Goal: Task Accomplishment & Management: Use online tool/utility

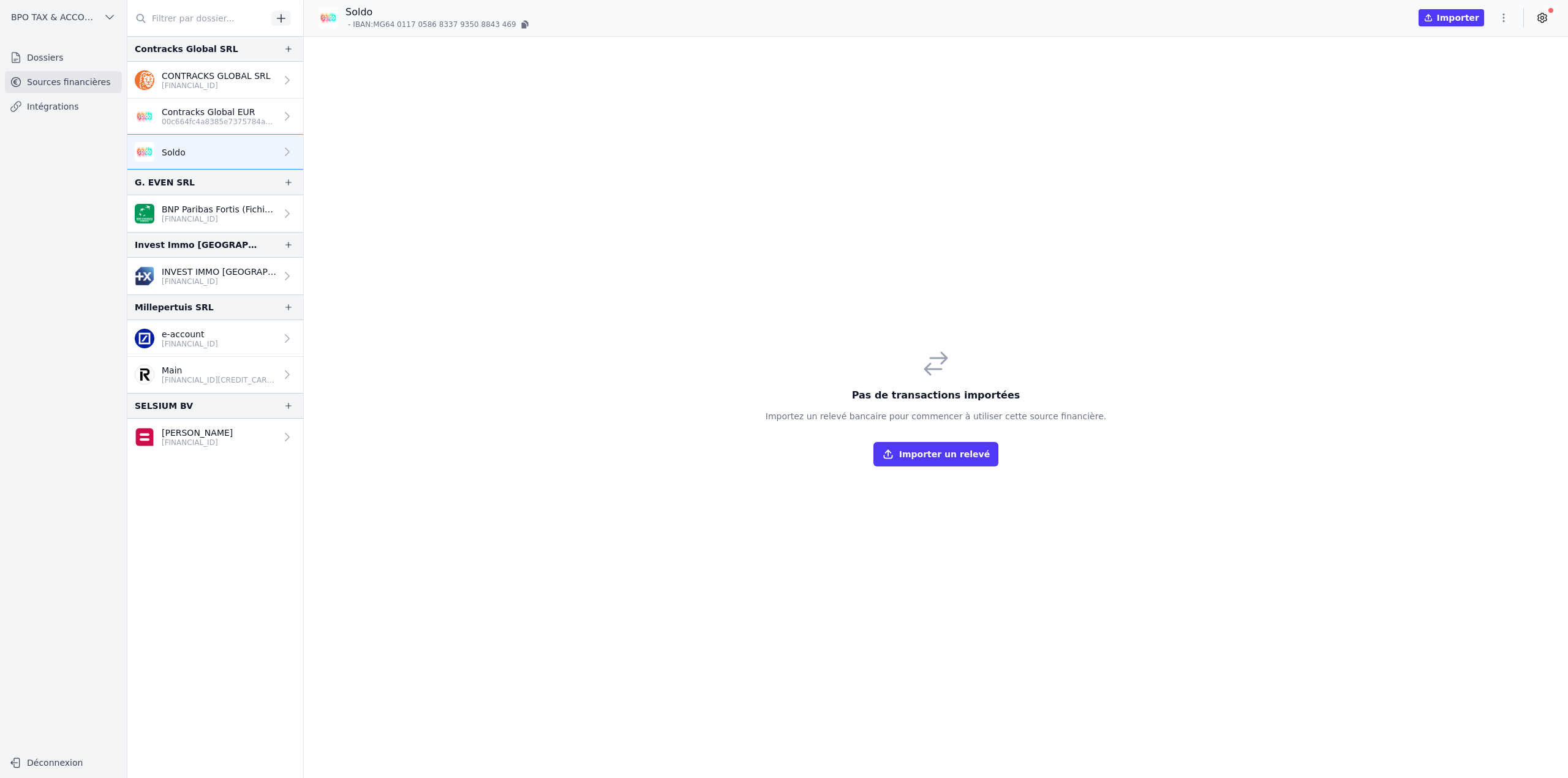
click at [1500, 21] on icon "button" at bounding box center [1503, 17] width 12 height 12
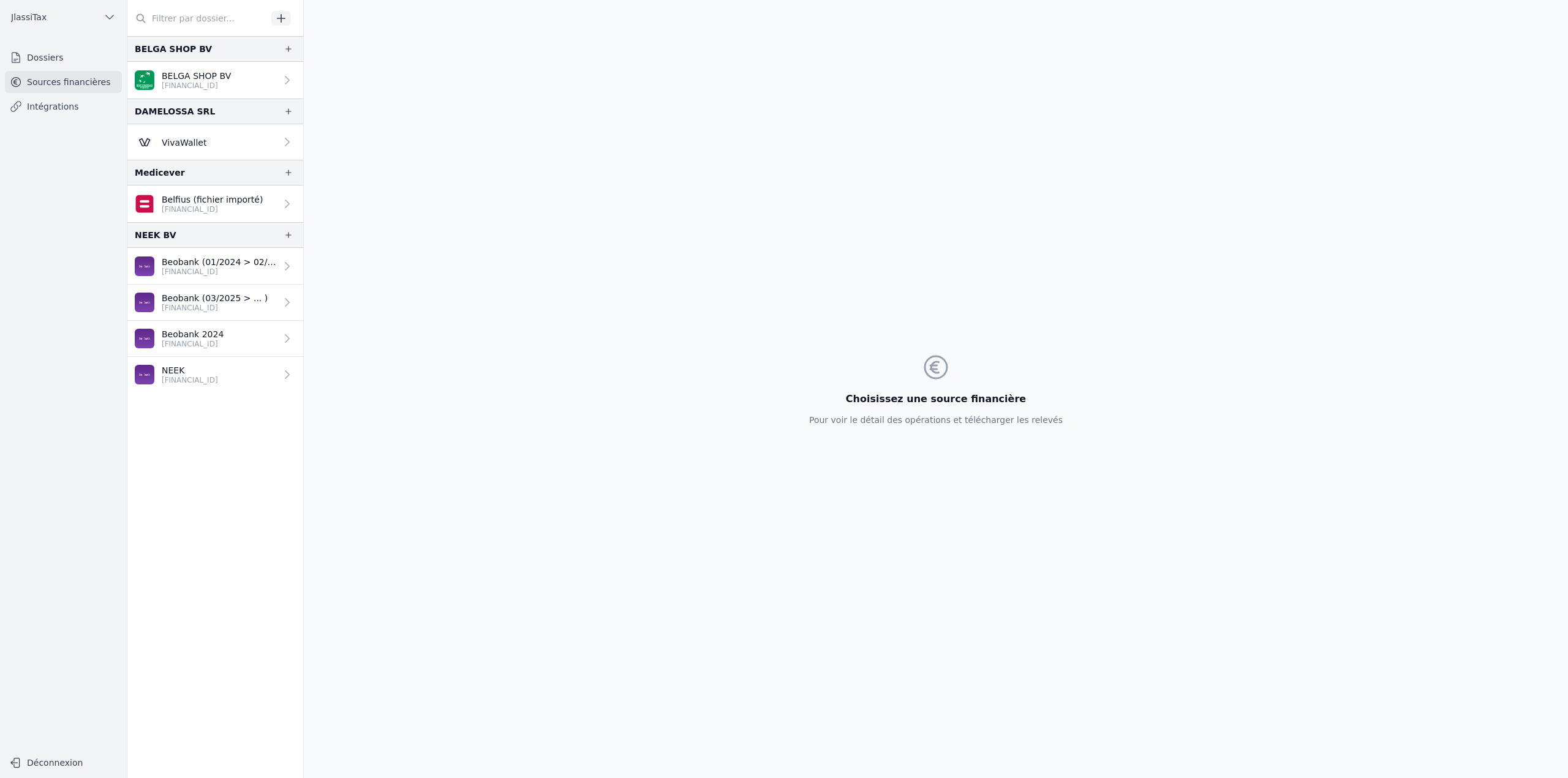
click at [82, 59] on link "Dossiers" at bounding box center [63, 57] width 117 height 22
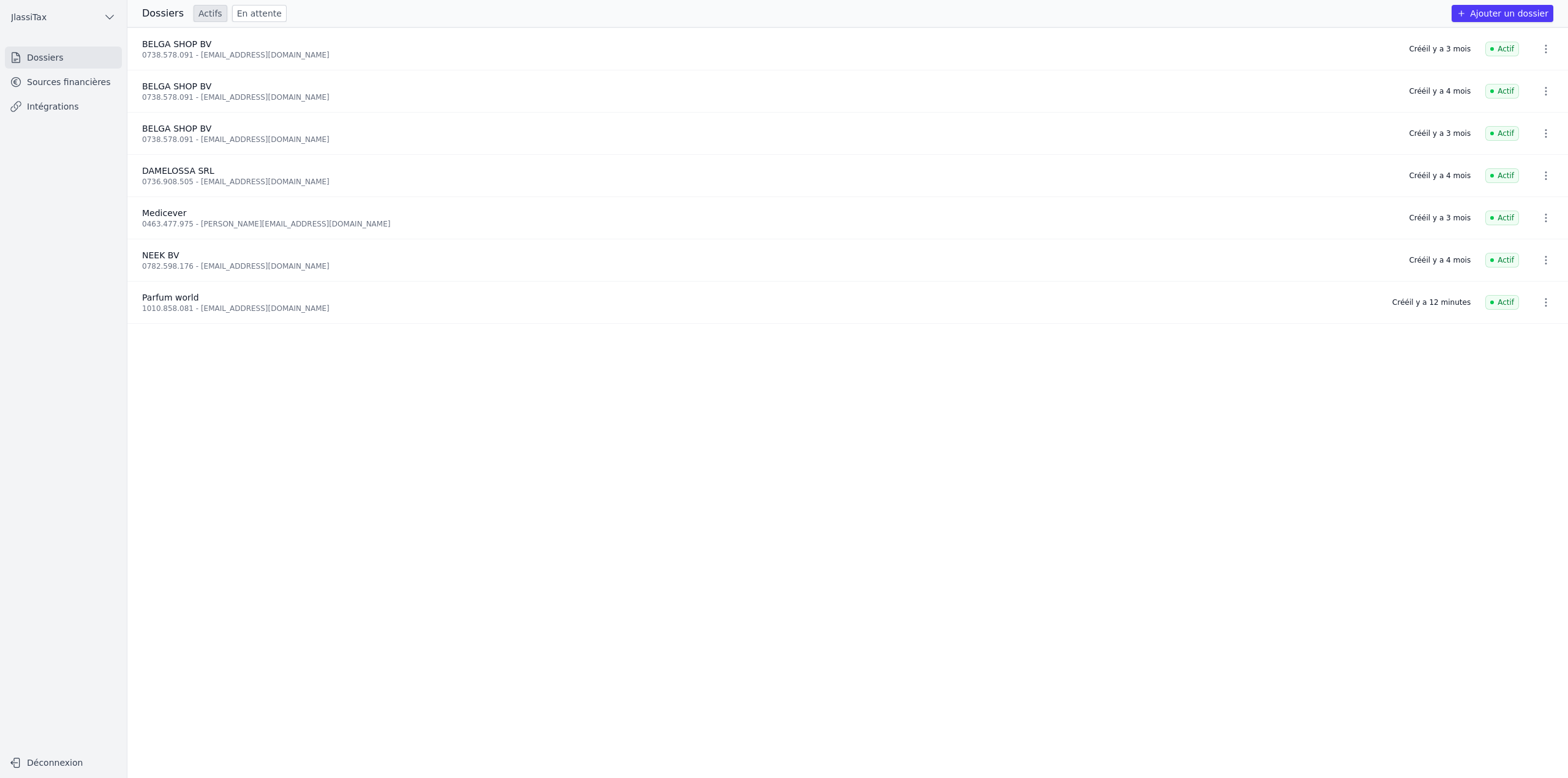
click at [68, 83] on link "Sources financières" at bounding box center [63, 81] width 117 height 22
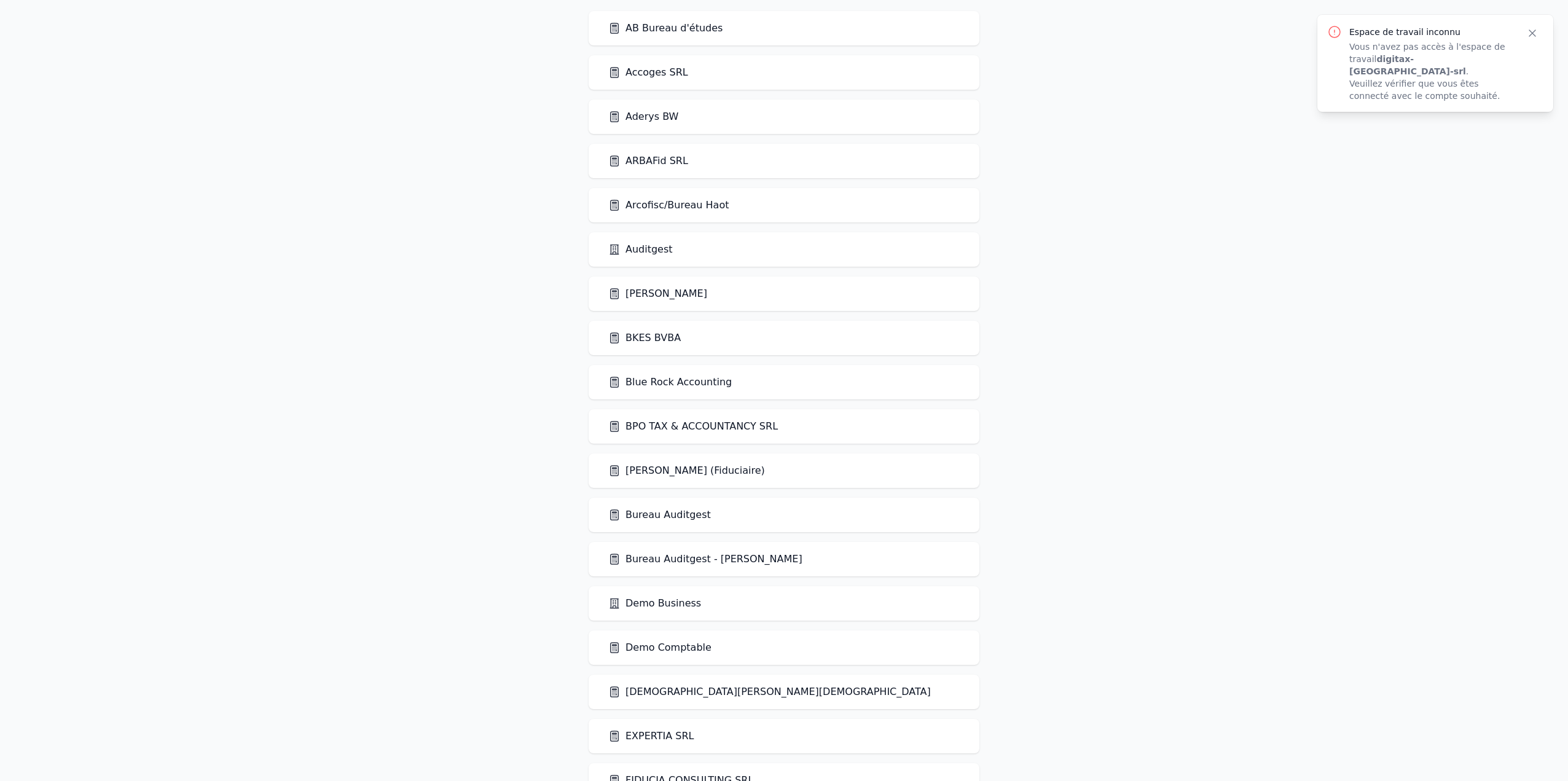
scroll to position [184, 0]
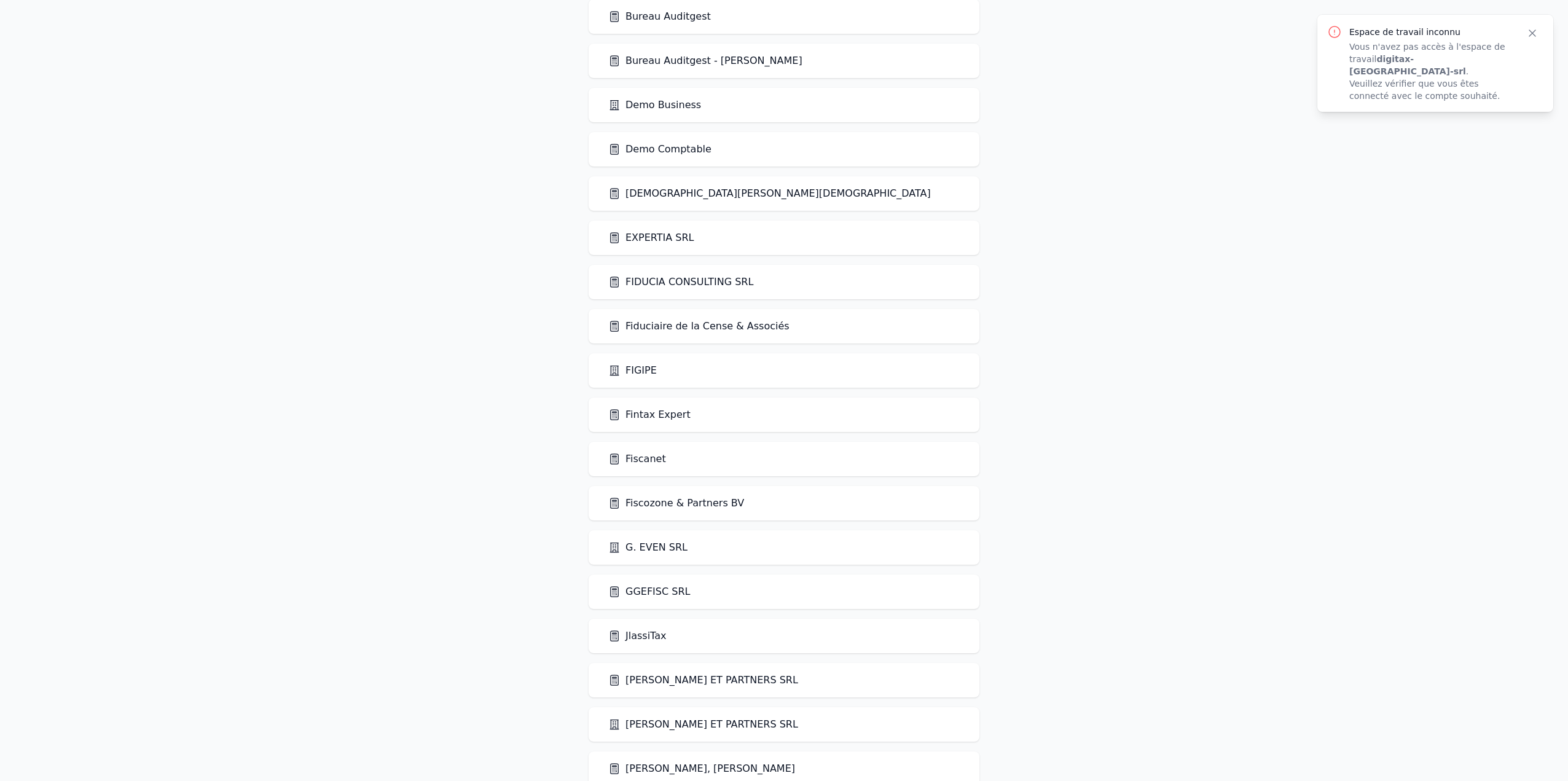
scroll to position [553, 0]
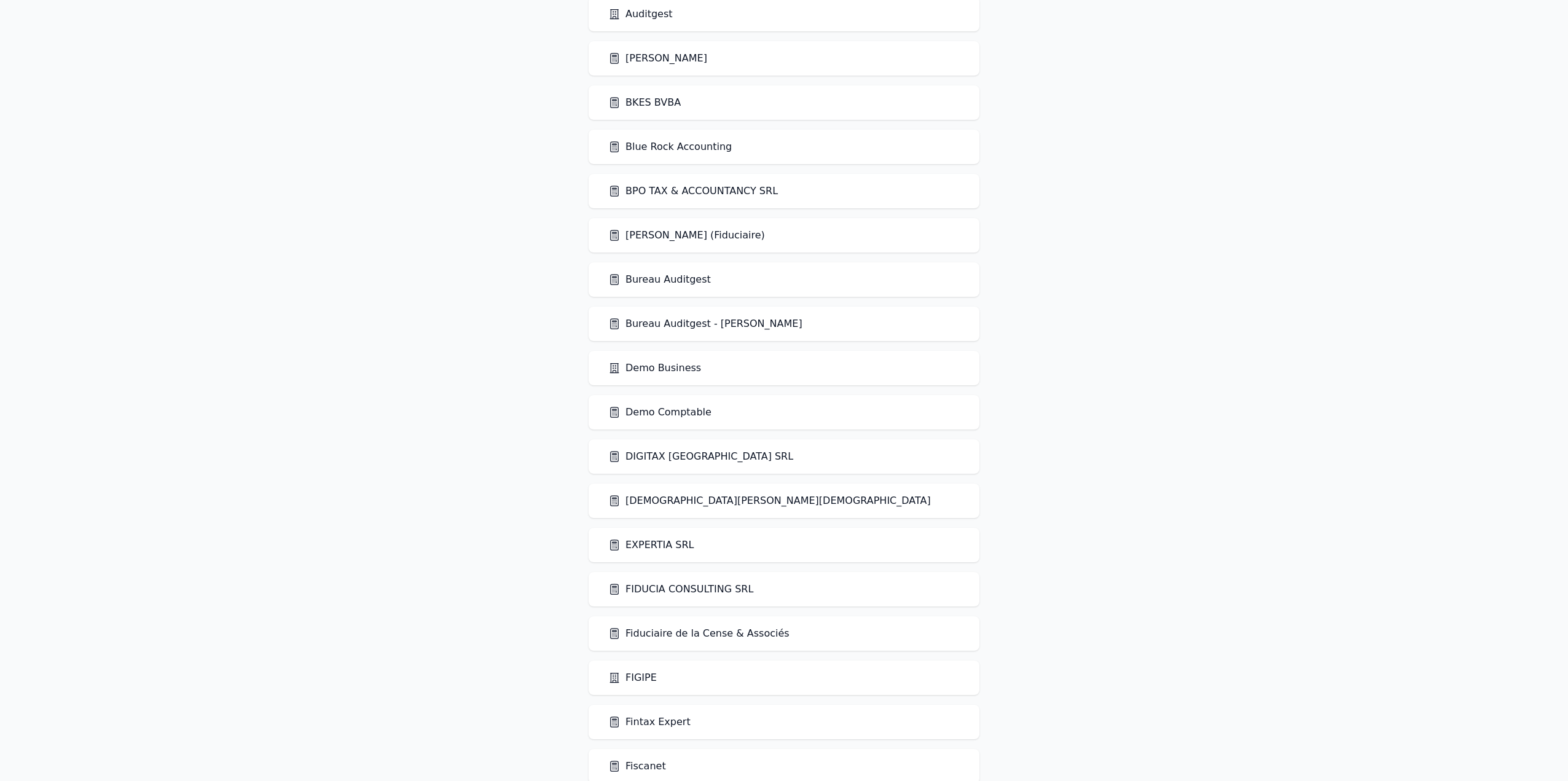
scroll to position [369, 0]
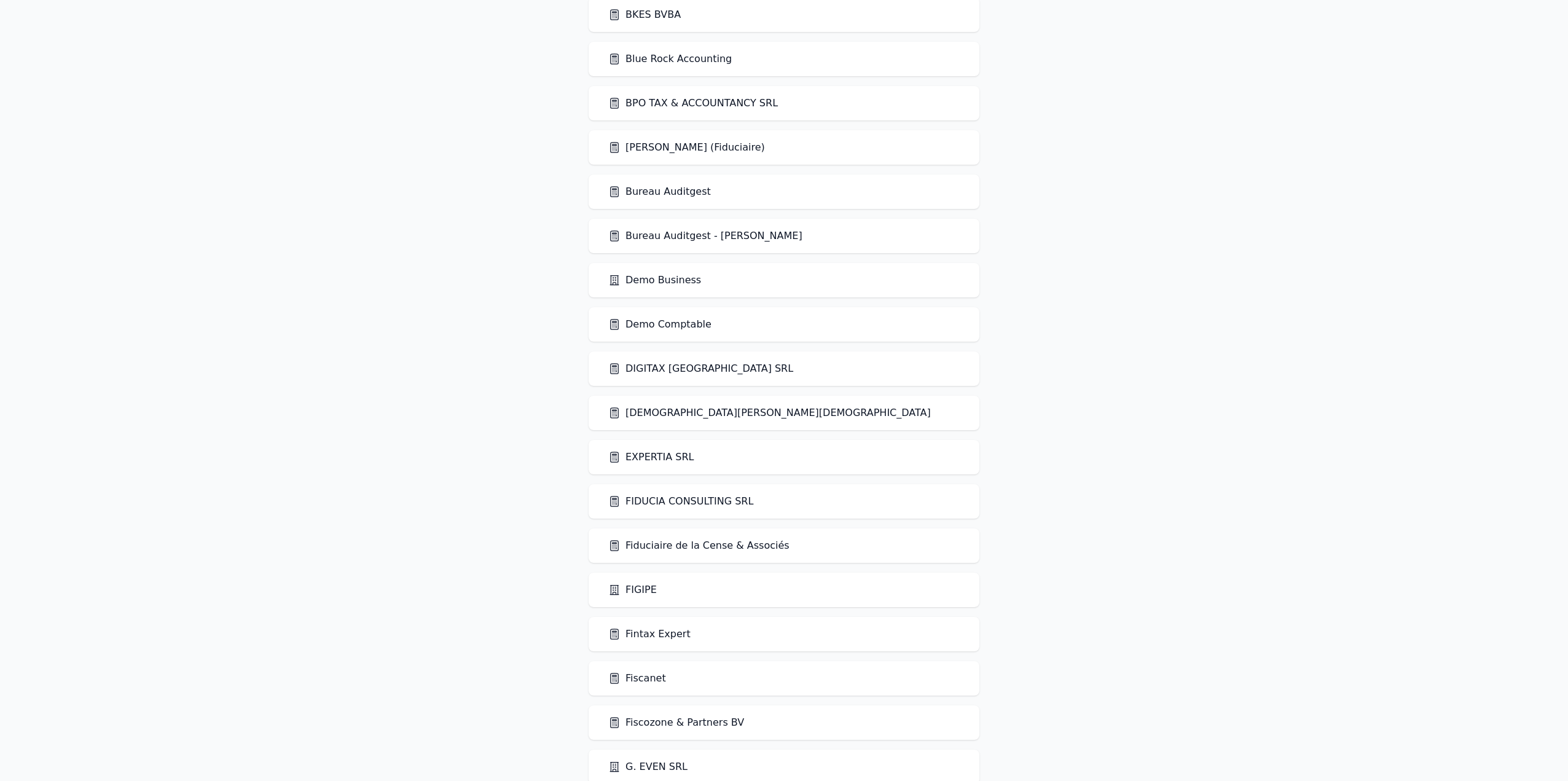
drag, startPoint x: 661, startPoint y: 354, endPoint x: 661, endPoint y: 364, distance: 10.0
click at [661, 354] on div "DIGITAX [GEOGRAPHIC_DATA] SRL" at bounding box center [783, 369] width 390 height 35
click at [660, 369] on link "DIGITAX BELGIUM SRL" at bounding box center [701, 369] width 185 height 15
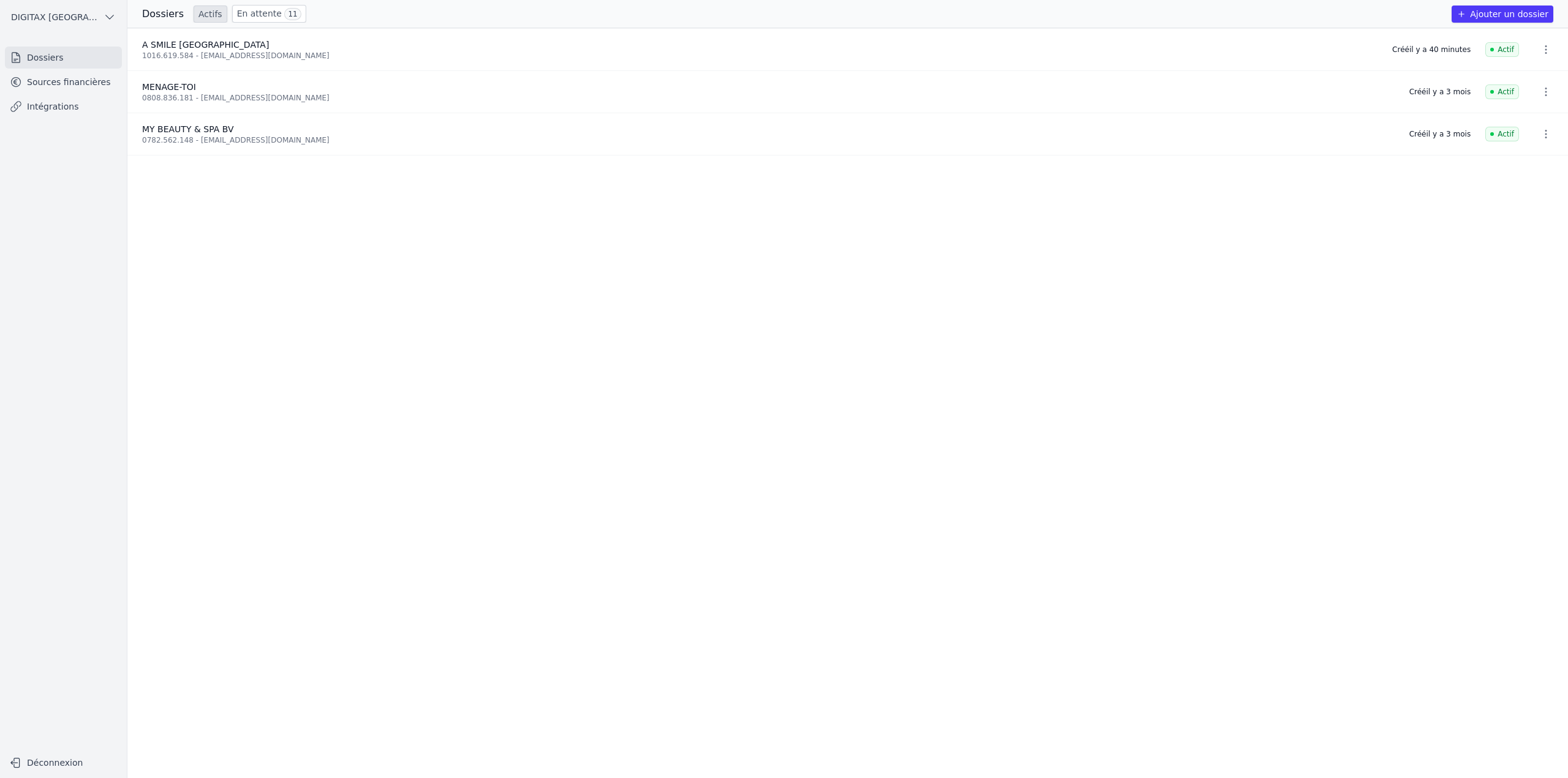
click at [59, 80] on link "Sources financières" at bounding box center [63, 81] width 117 height 22
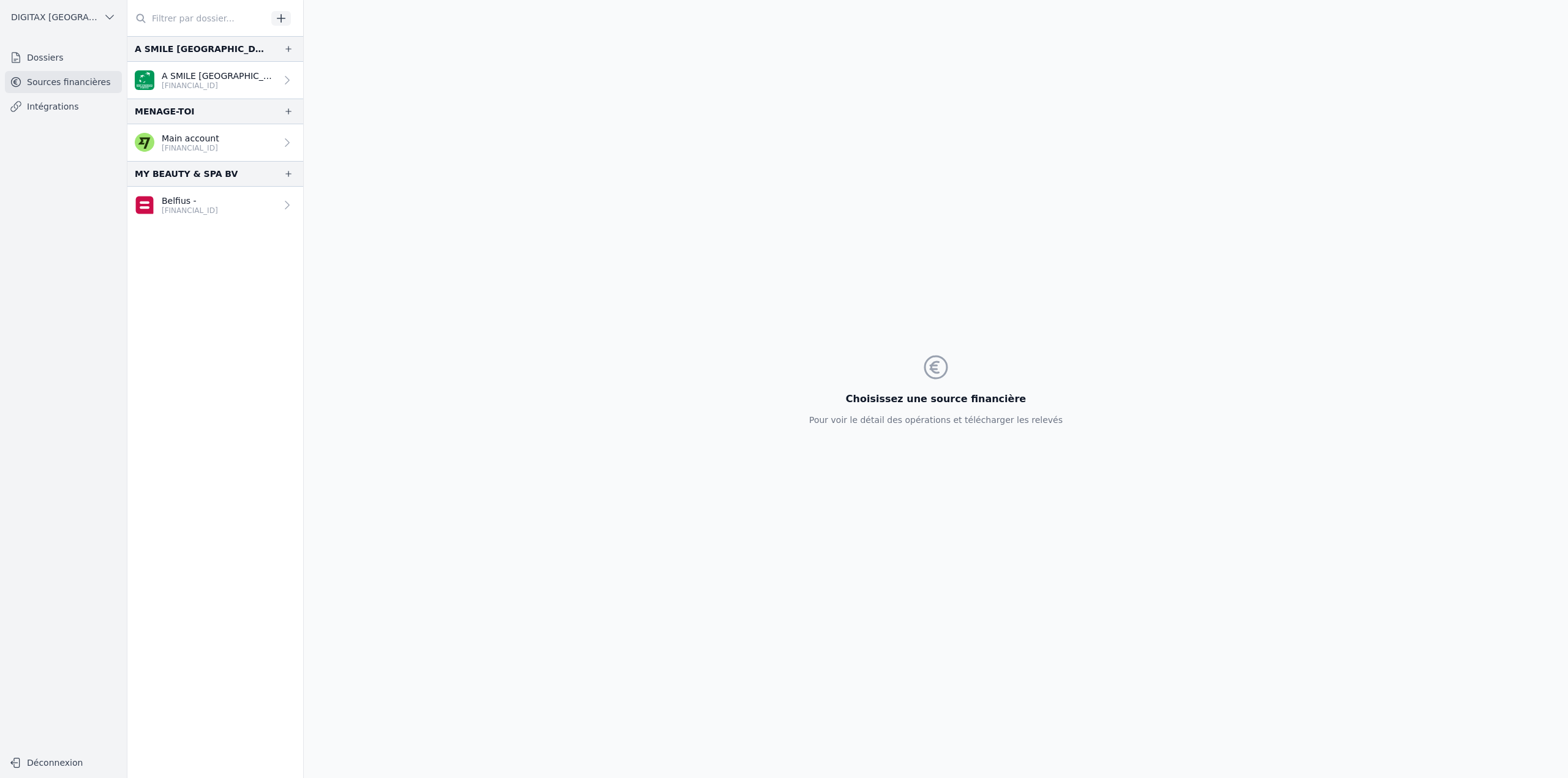
click at [182, 188] on link "Belfius - BE94 0836 7745 8814" at bounding box center [215, 205] width 176 height 37
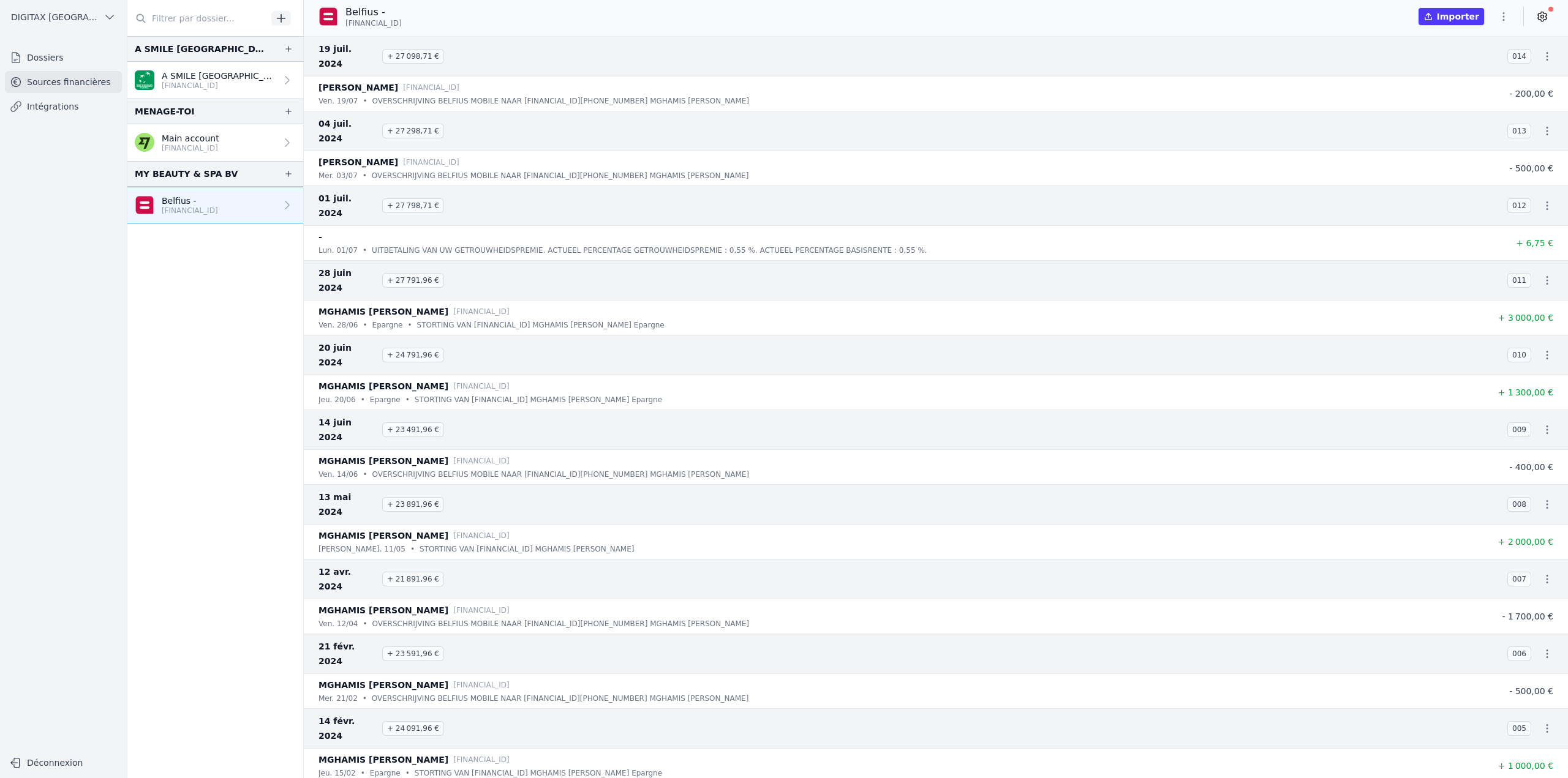
click at [1507, 20] on icon "button" at bounding box center [1503, 17] width 12 height 12
click at [1480, 108] on button "Supprimer" at bounding box center [1474, 110] width 88 height 22
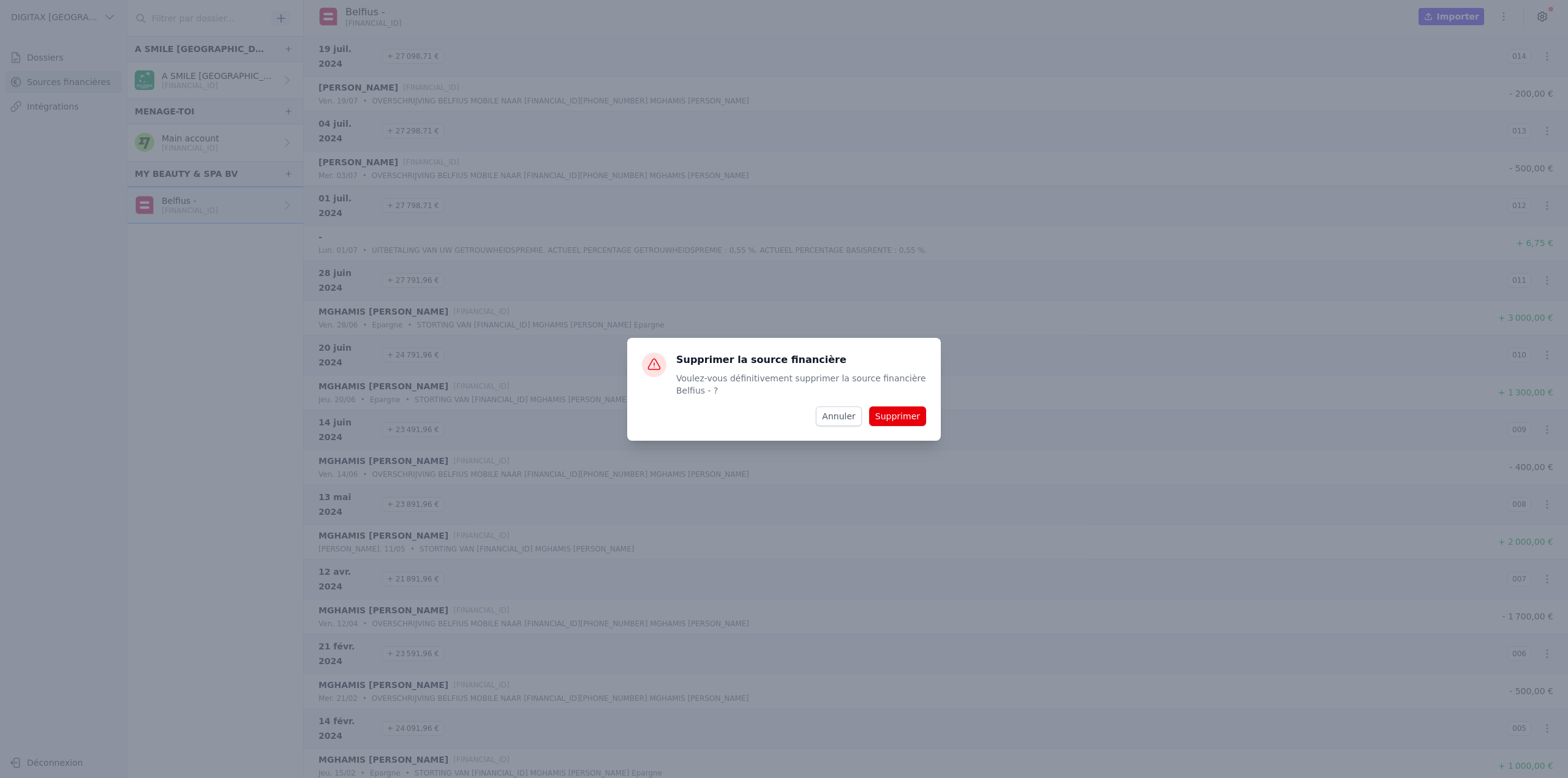
click at [899, 419] on button "Supprimer" at bounding box center [898, 416] width 57 height 20
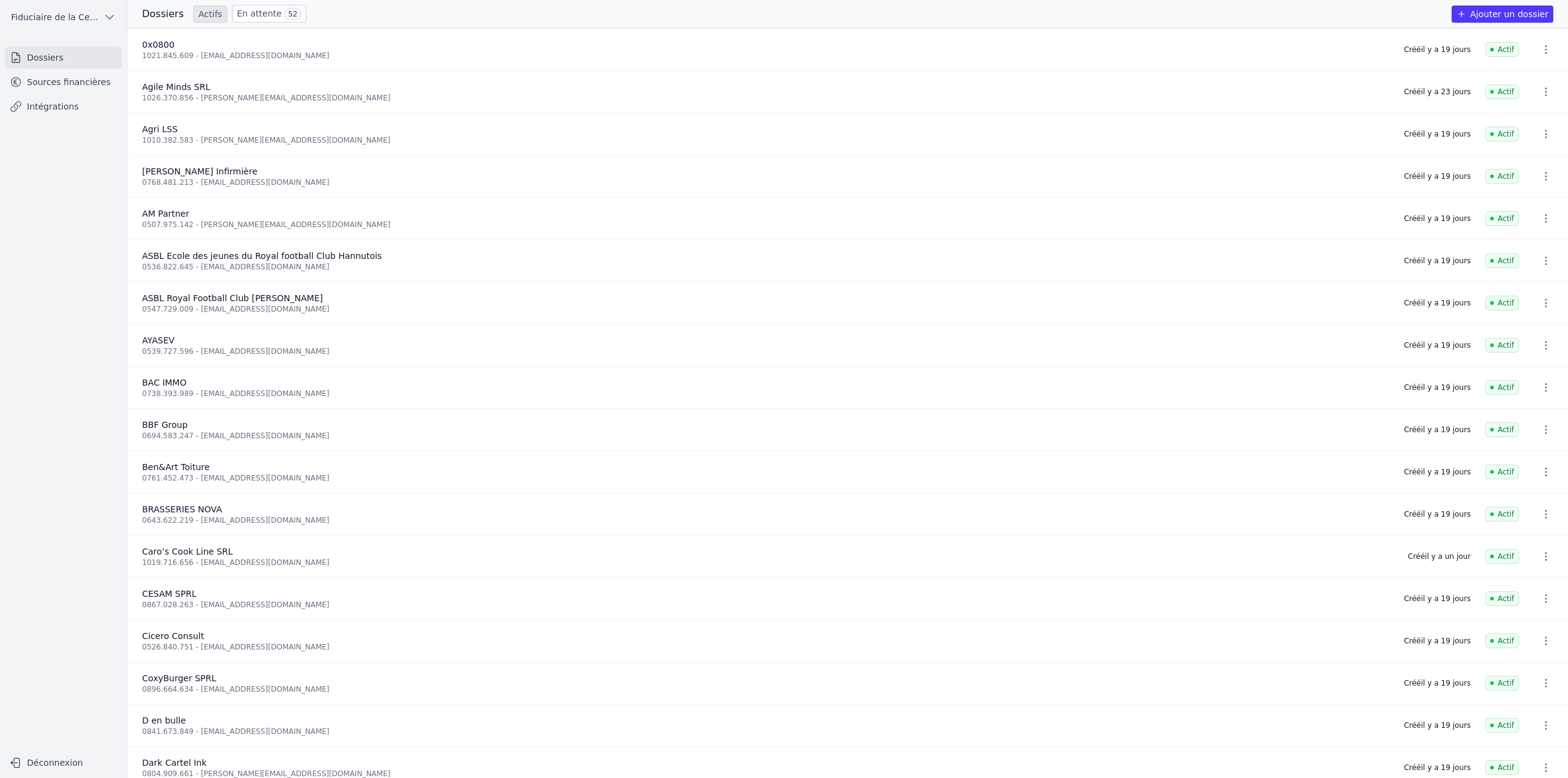
click at [266, 18] on link "En attente 52" at bounding box center [269, 14] width 74 height 18
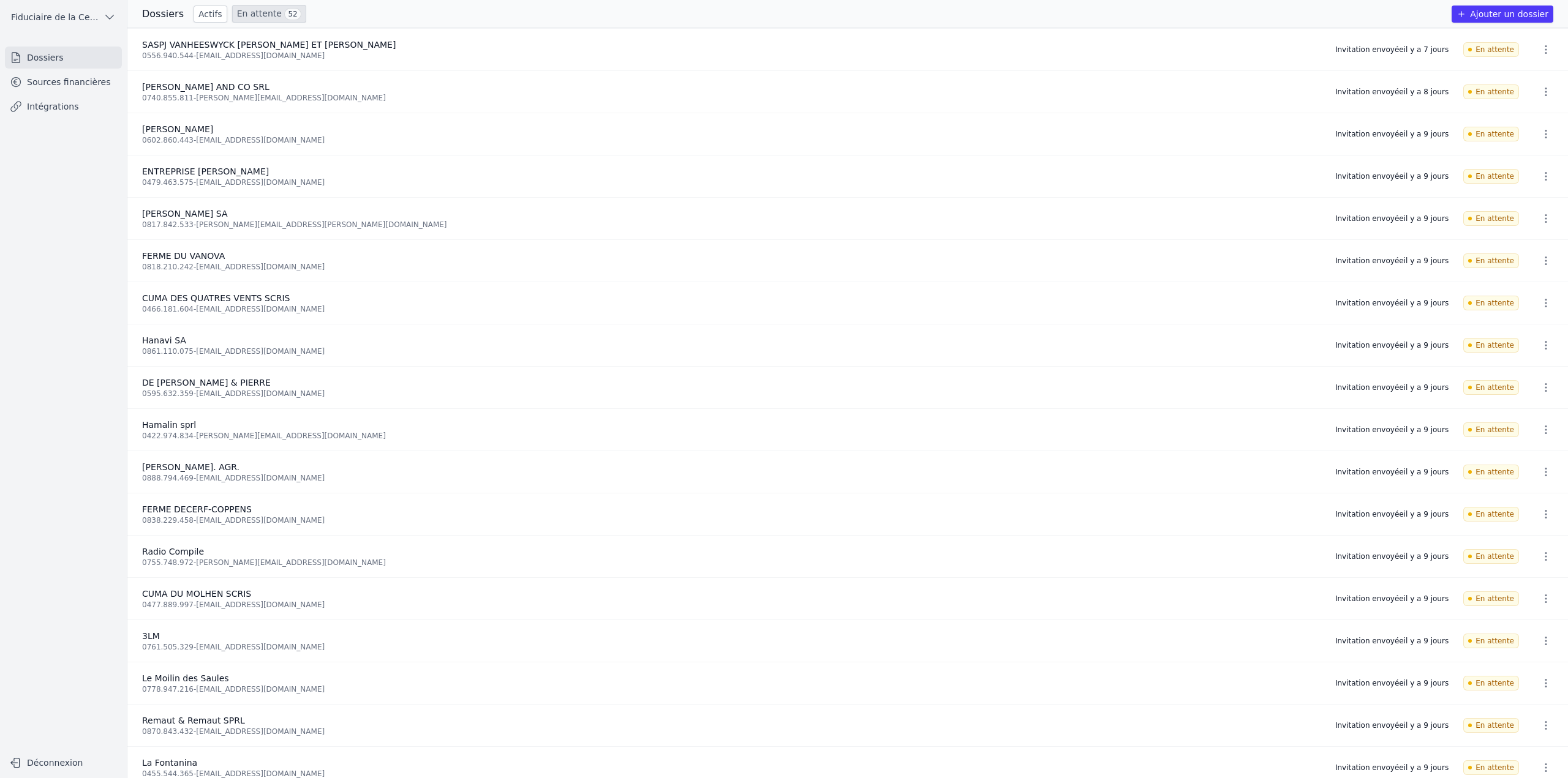
click at [1231, 8] on div "Dossiers Actifs En attente 52 Ajouter un dossier" at bounding box center [848, 14] width 1441 height 18
click at [1234, 8] on div "Dossiers Actifs En attente 52 Ajouter un dossier" at bounding box center [848, 14] width 1441 height 18
click at [249, 21] on link "En attente 52" at bounding box center [269, 14] width 74 height 18
click at [208, 17] on link "Actifs" at bounding box center [210, 14] width 34 height 17
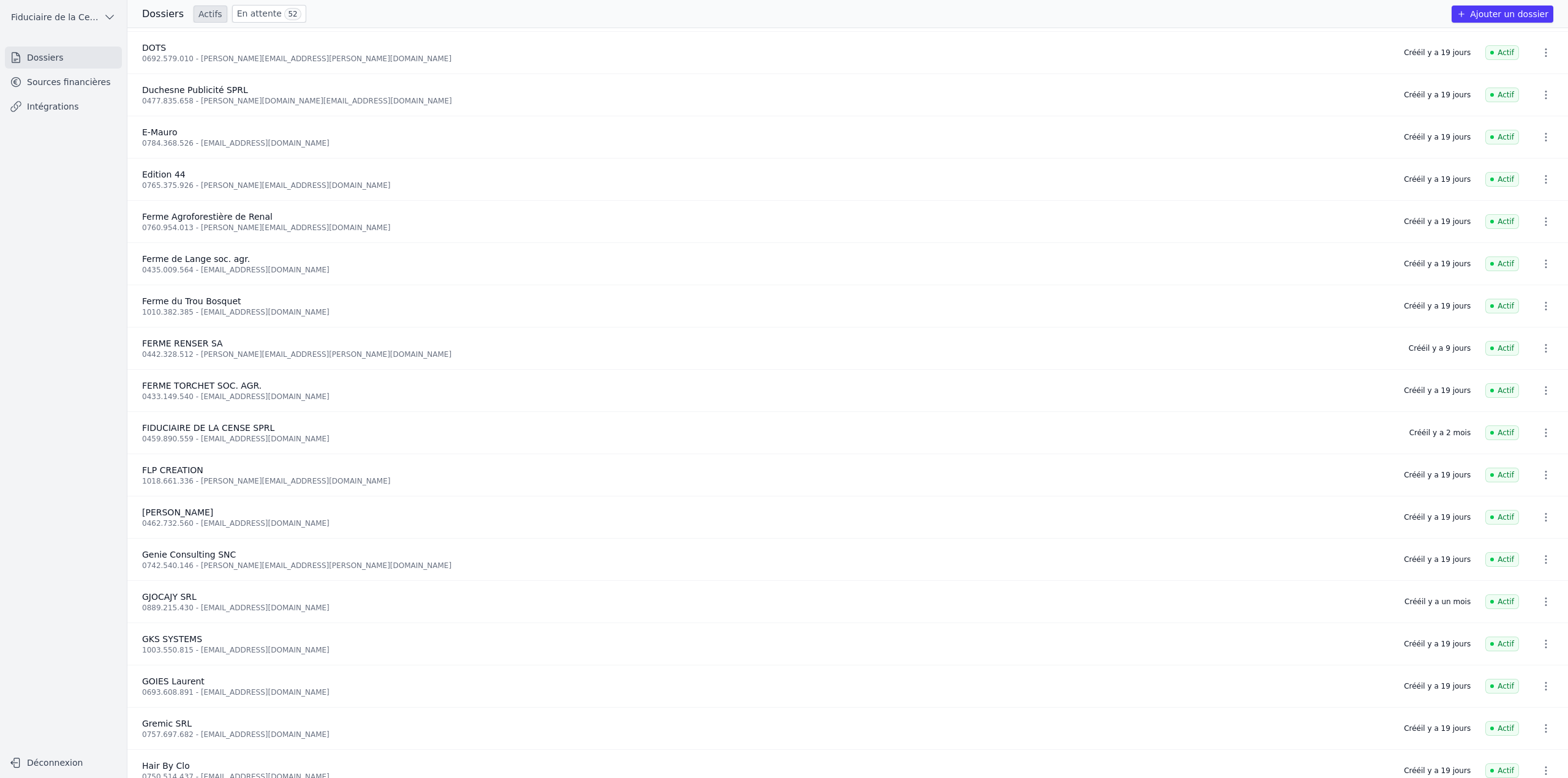
scroll to position [944, 0]
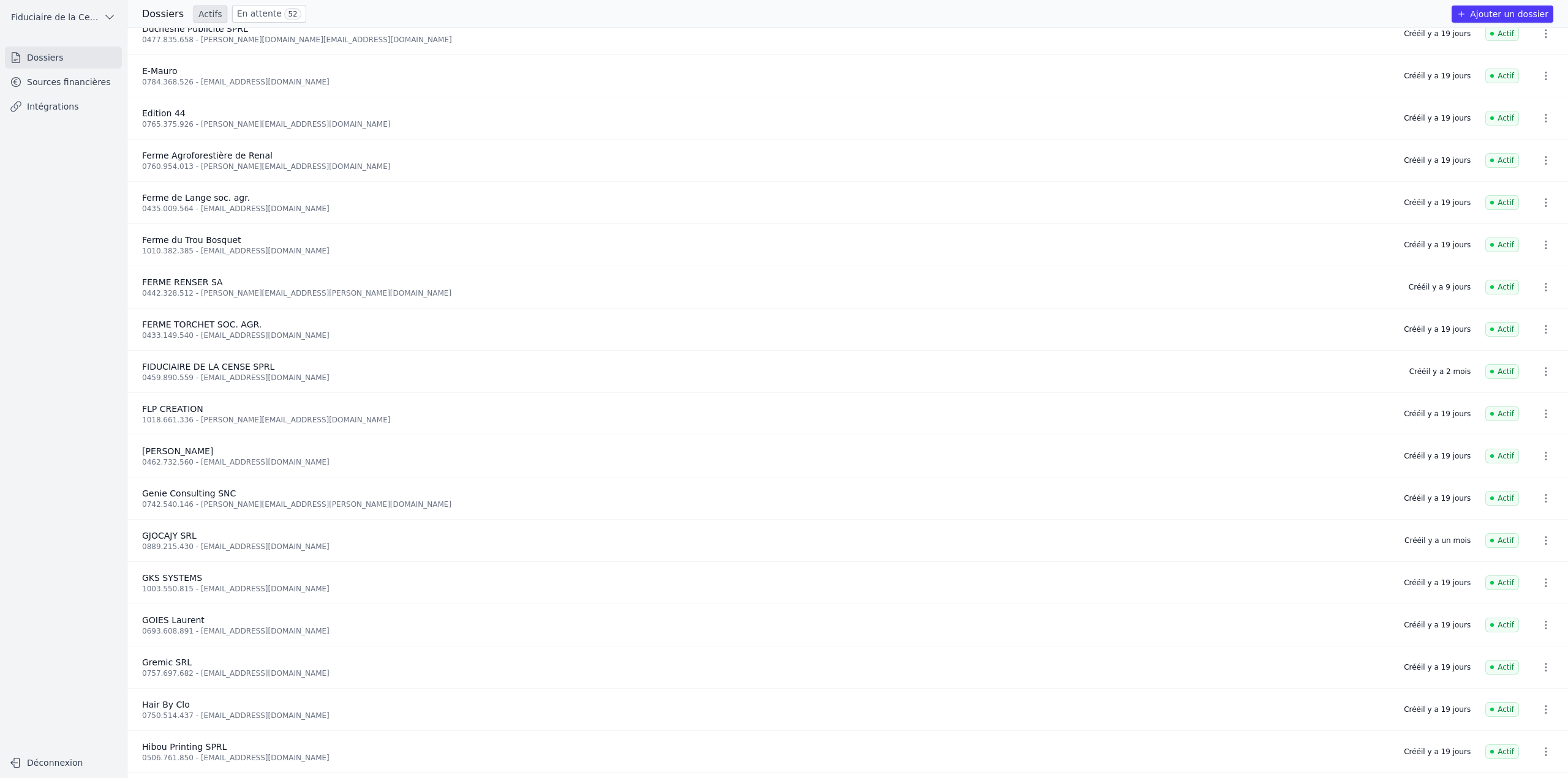
click at [251, 17] on link "En attente 52" at bounding box center [269, 14] width 74 height 18
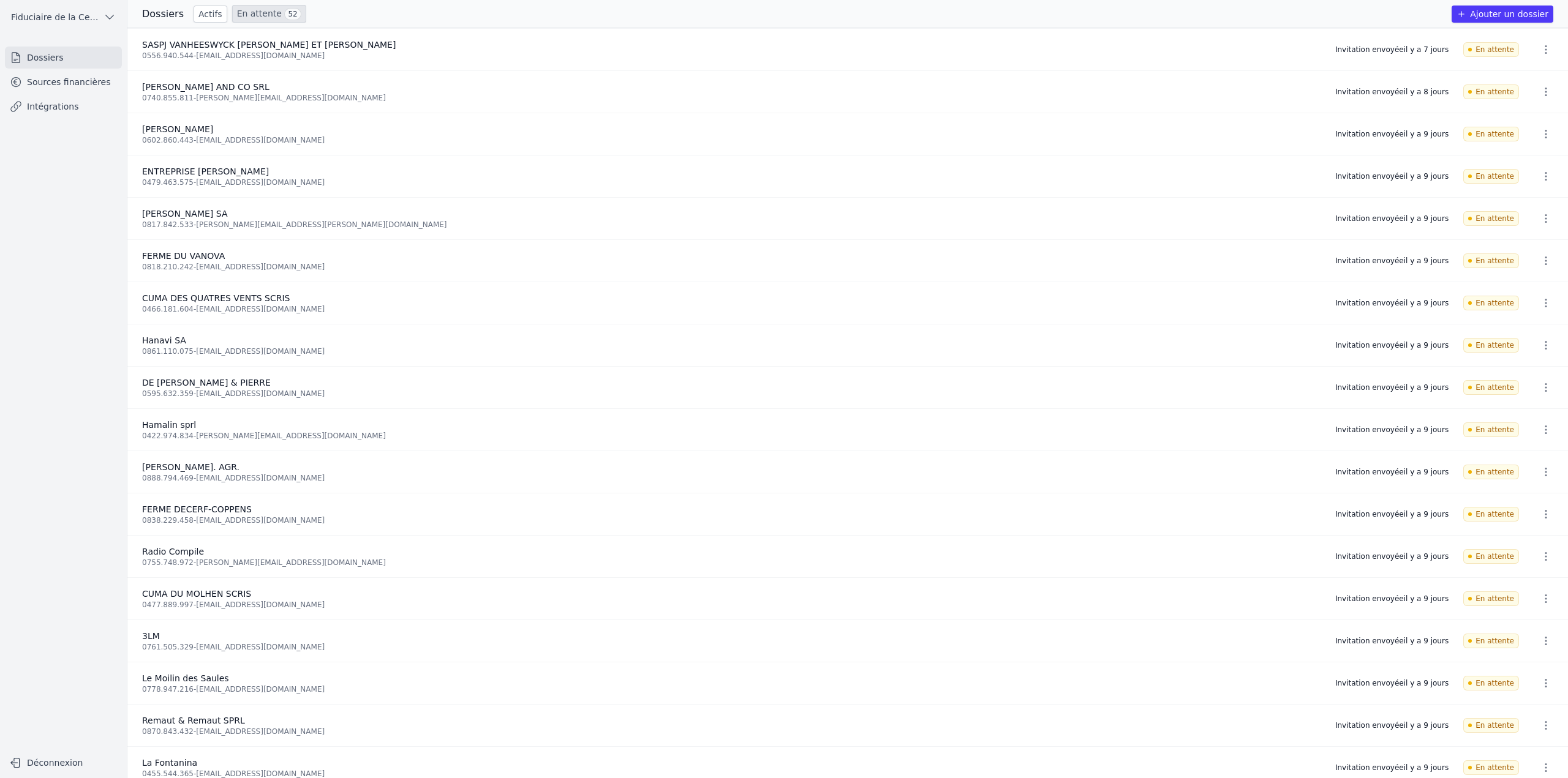
click at [206, 14] on link "Actifs" at bounding box center [210, 14] width 34 height 17
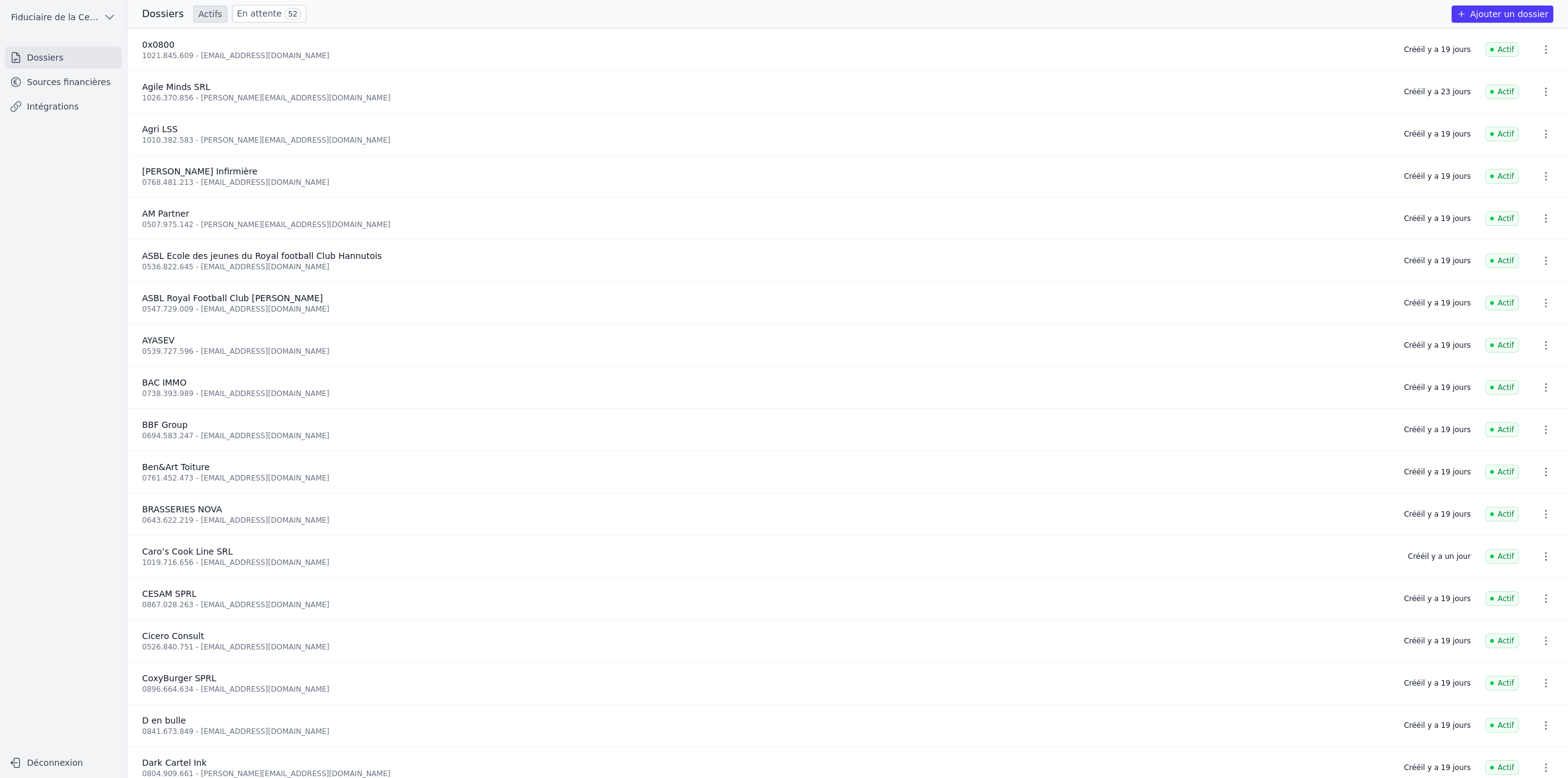
click at [257, 13] on link "En attente 52" at bounding box center [269, 14] width 74 height 18
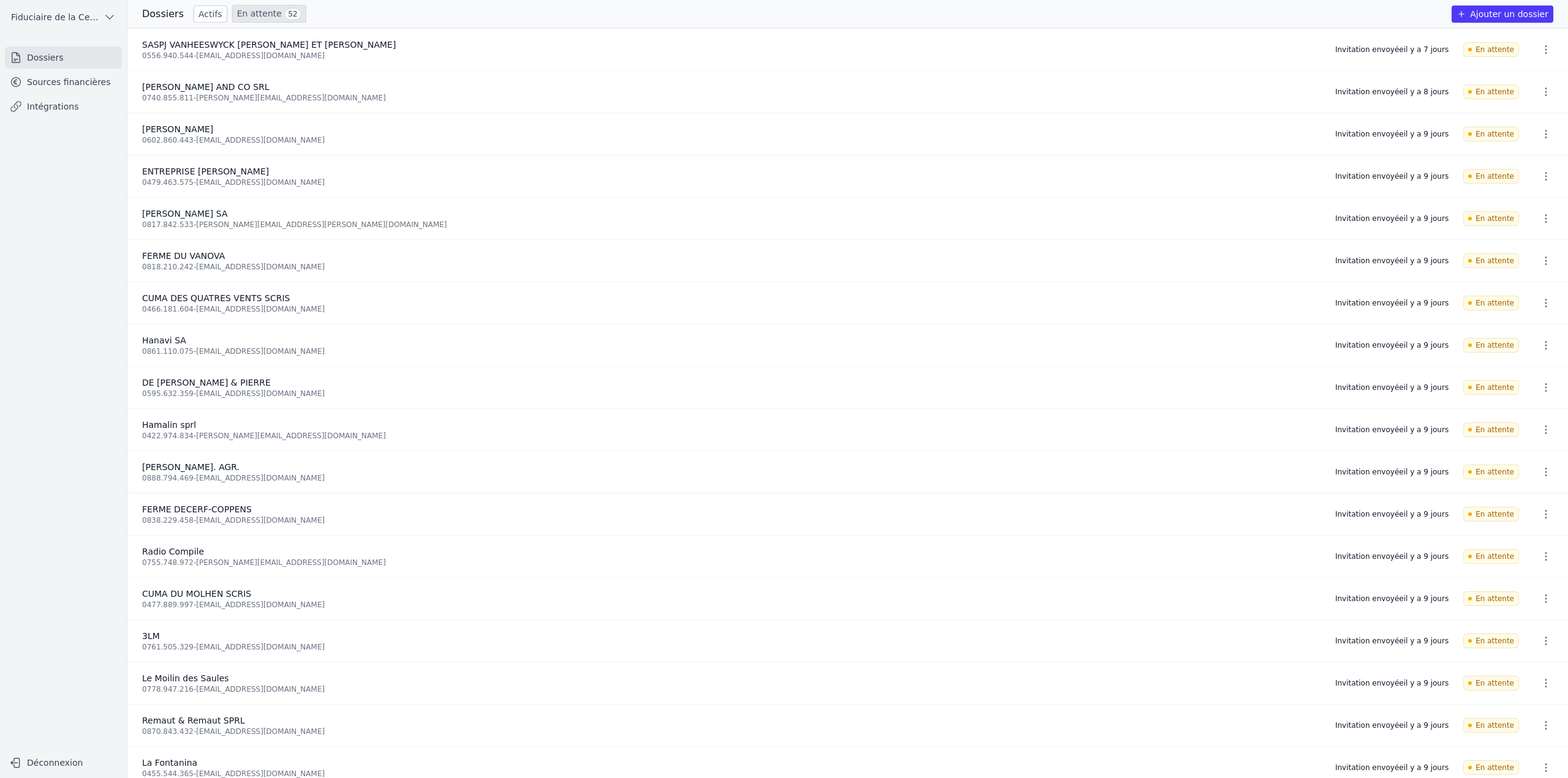
click at [388, 18] on div "Dossiers Actifs En attente 52 Ajouter un dossier" at bounding box center [848, 14] width 1441 height 18
click at [961, 14] on div "Dossiers Actifs En attente 52 Ajouter un dossier" at bounding box center [848, 14] width 1441 height 18
click at [261, 8] on link "En attente 52" at bounding box center [269, 14] width 74 height 18
click at [1122, 11] on div "Dossiers Actifs En attente 52 Ajouter un dossier" at bounding box center [848, 14] width 1441 height 18
click at [339, 17] on div "Dossiers Actifs En attente 52 Ajouter un dossier" at bounding box center [848, 14] width 1441 height 18
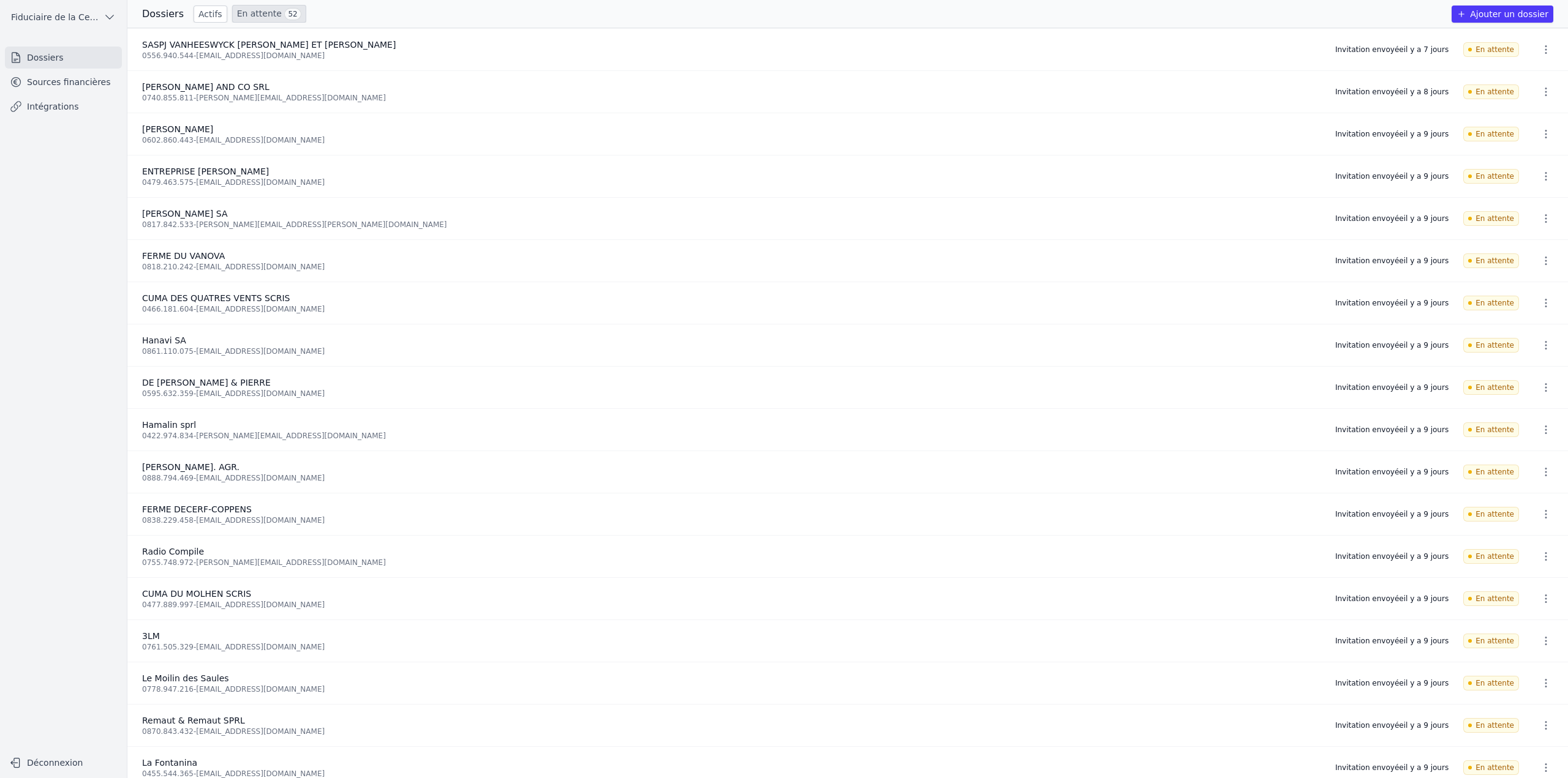
click at [206, 13] on link "Actifs" at bounding box center [210, 14] width 34 height 17
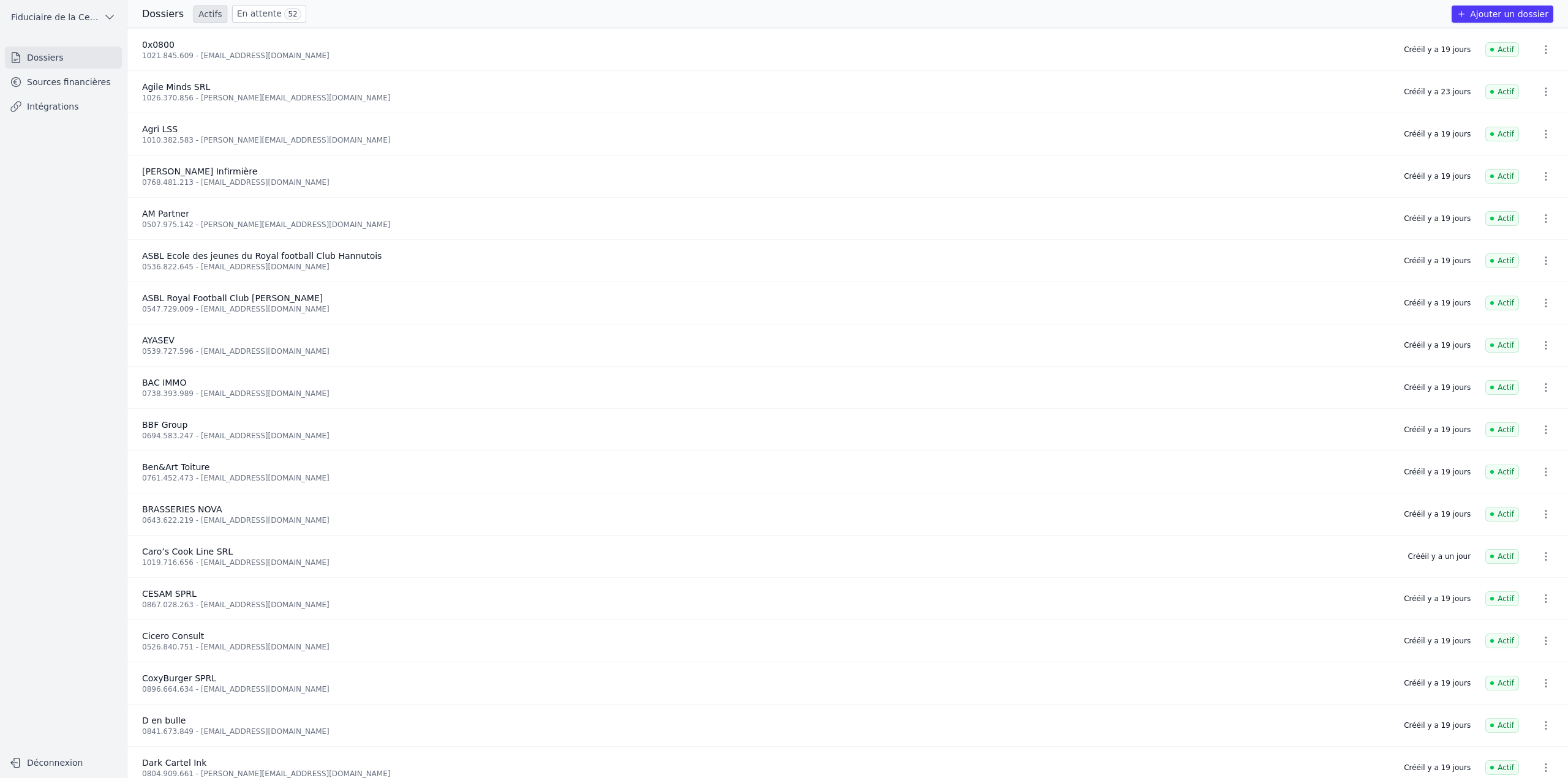
click at [343, 21] on div "Dossiers Actifs En attente 52 Ajouter un dossier" at bounding box center [848, 14] width 1441 height 18
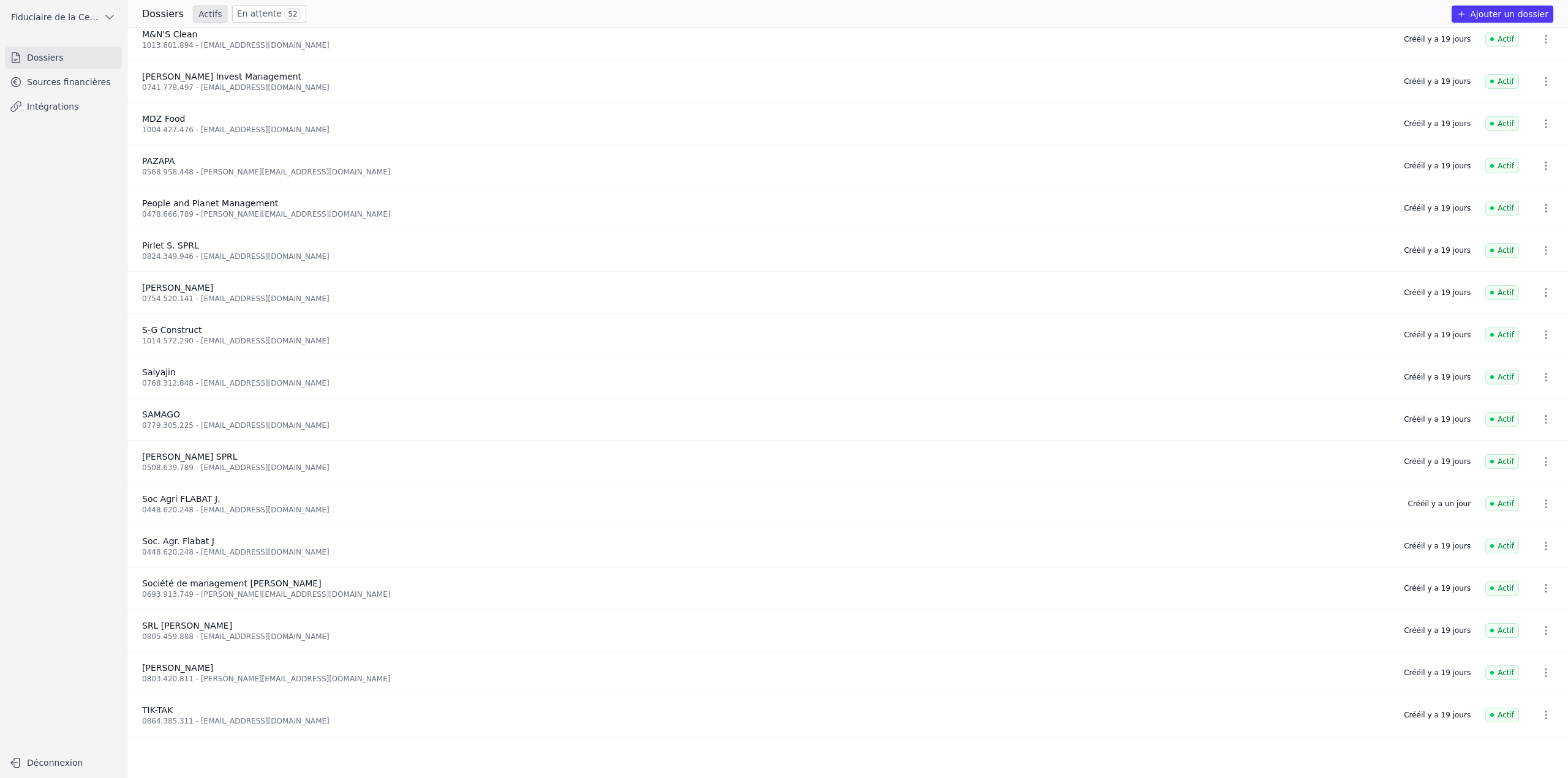
scroll to position [2169, 0]
drag, startPoint x: 139, startPoint y: 537, endPoint x: 225, endPoint y: 533, distance: 86.1
click at [225, 533] on li "Soc. Agr. Flabat J 0448.620.248 - fermeflabat@hotmail.com Créé il y a 19 jours …" at bounding box center [848, 546] width 1441 height 42
copy span "Soc. Agr. Flabat J"
drag, startPoint x: 192, startPoint y: 547, endPoint x: 287, endPoint y: 540, distance: 95.3
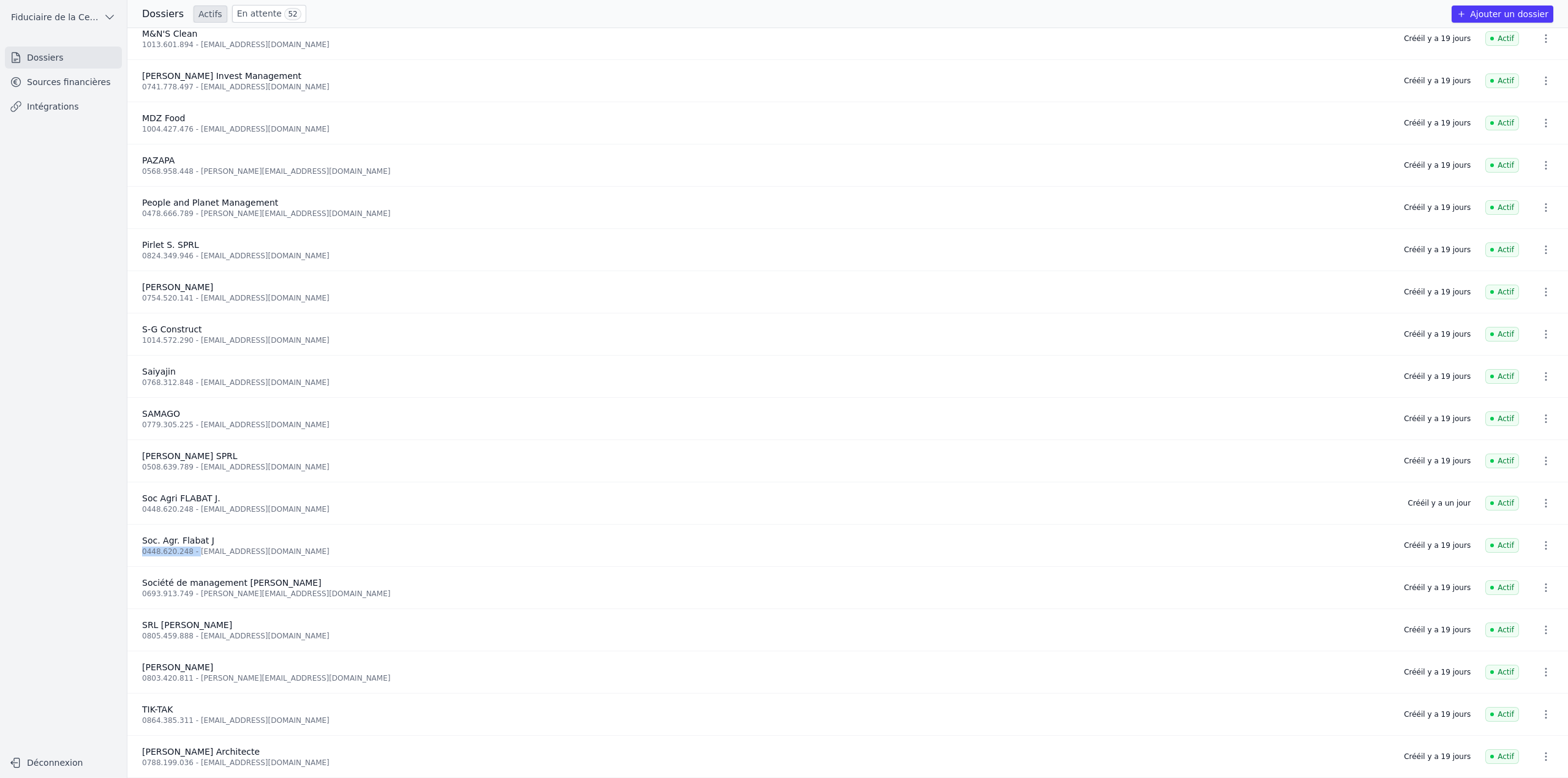
click at [287, 540] on div "Soc. Agr. Flabat J 0448.620.248 - fermeflabat@hotmail.com" at bounding box center [766, 545] width 1247 height 22
click at [279, 547] on div "0448.620.248 - fermeflabat@hotmail.com" at bounding box center [766, 552] width 1247 height 10
copy div "fermeflabat@hotmail.com"
click at [74, 83] on link "Sources financières" at bounding box center [63, 81] width 117 height 22
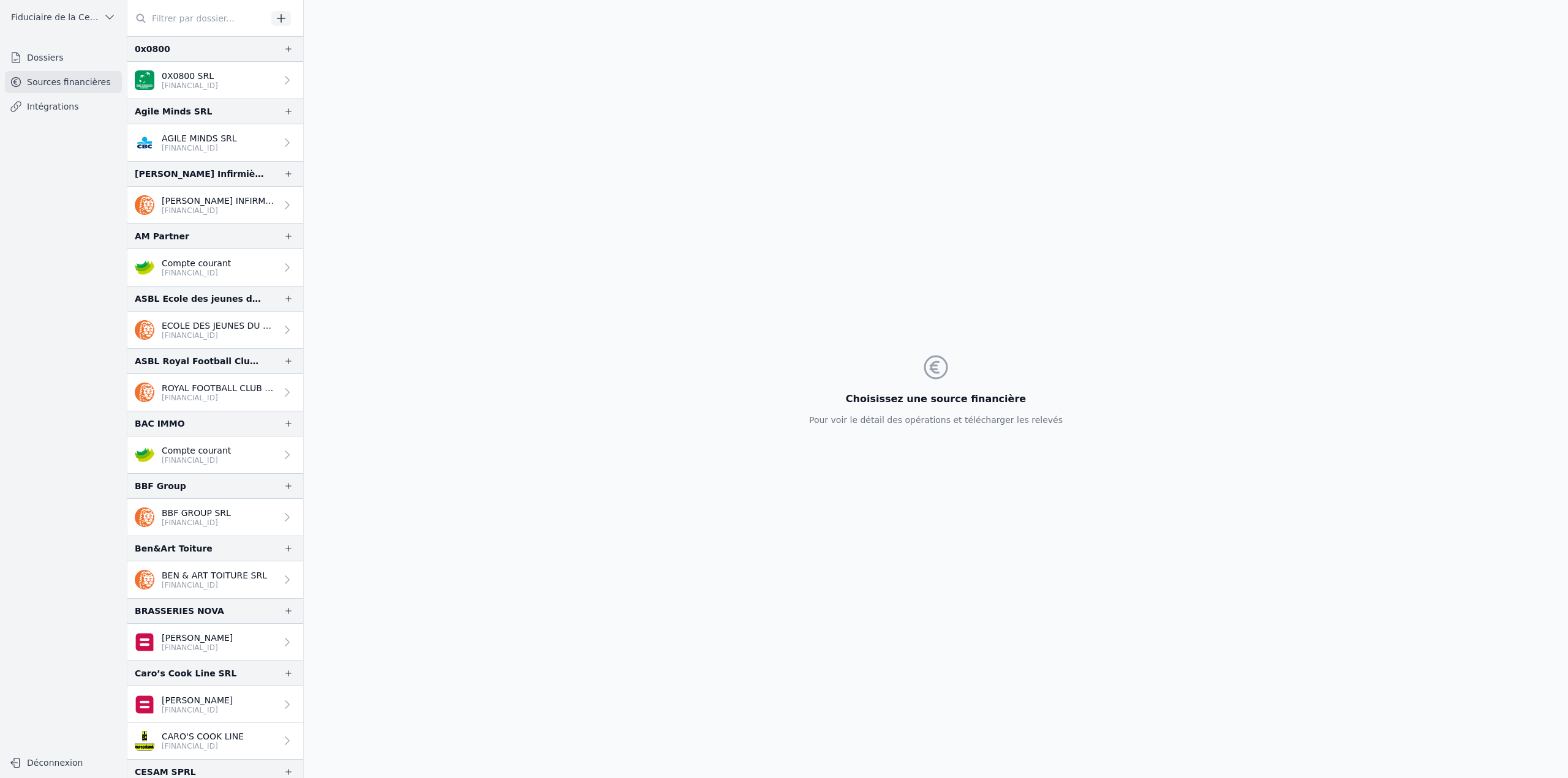
click at [164, 6] on div at bounding box center [215, 18] width 176 height 37
click at [160, 38] on div "0x0800" at bounding box center [215, 49] width 176 height 26
click at [166, 15] on input "text" at bounding box center [197, 18] width 140 height 22
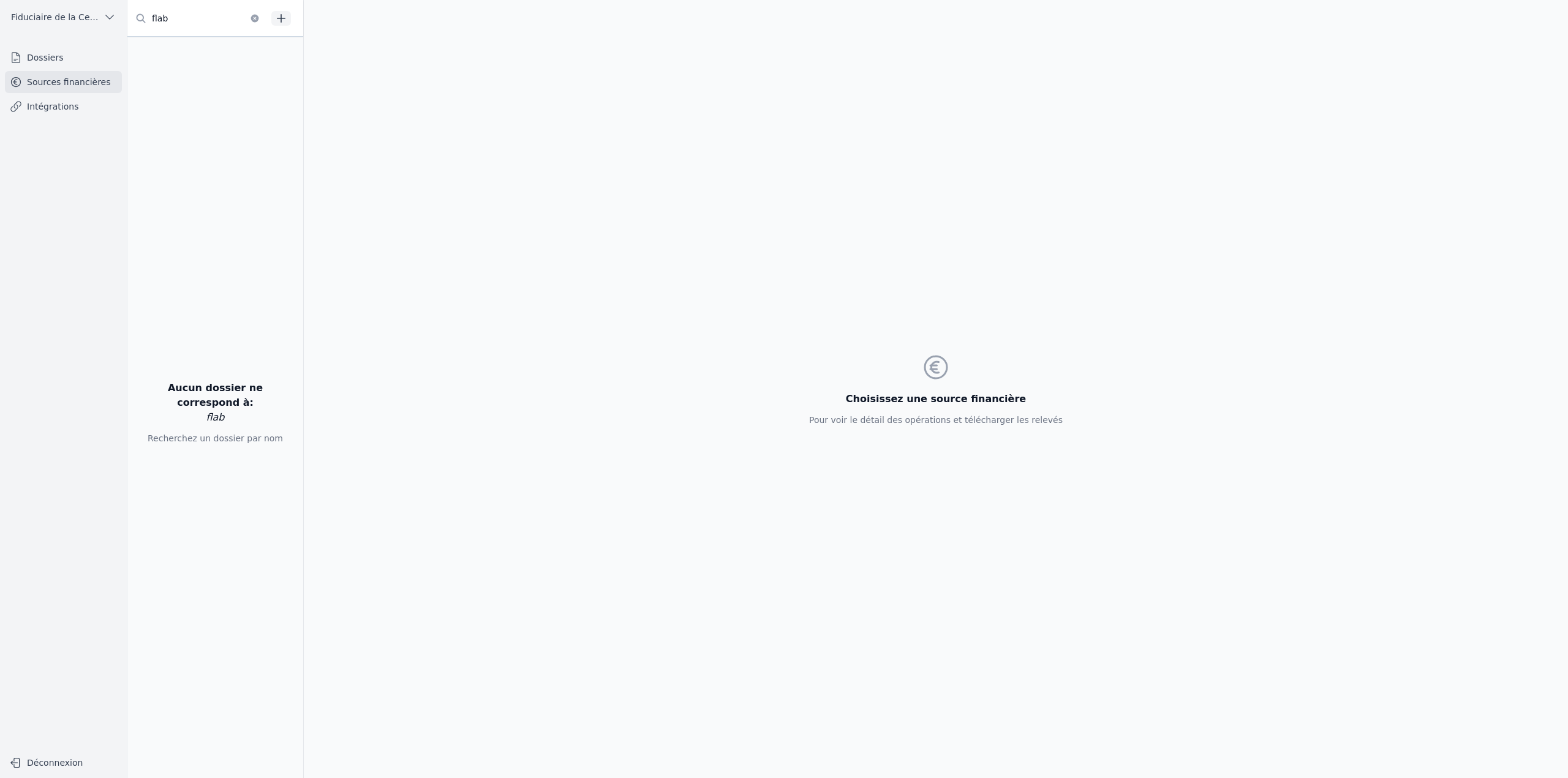
type input "flab"
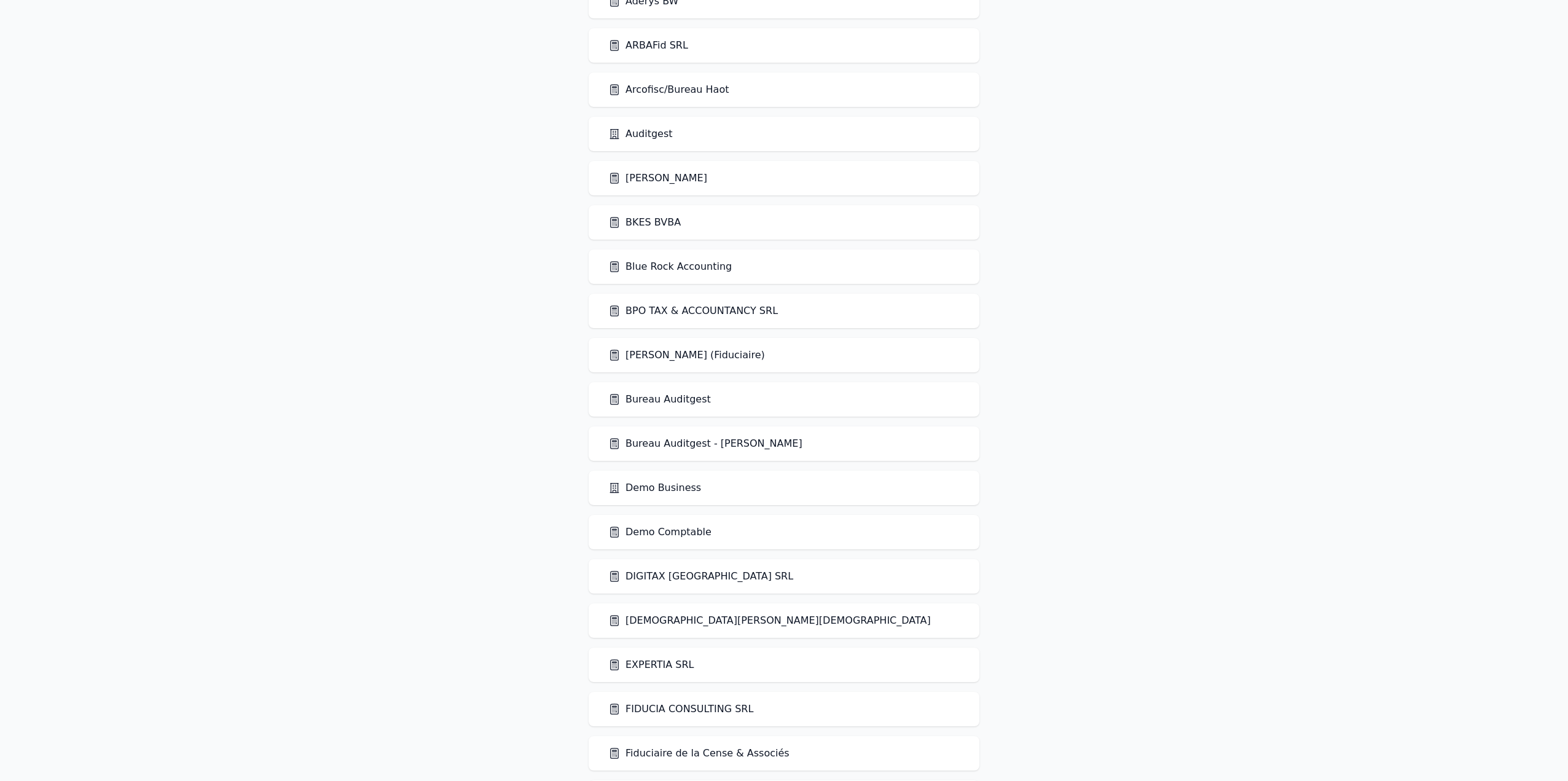
scroll to position [369, 0]
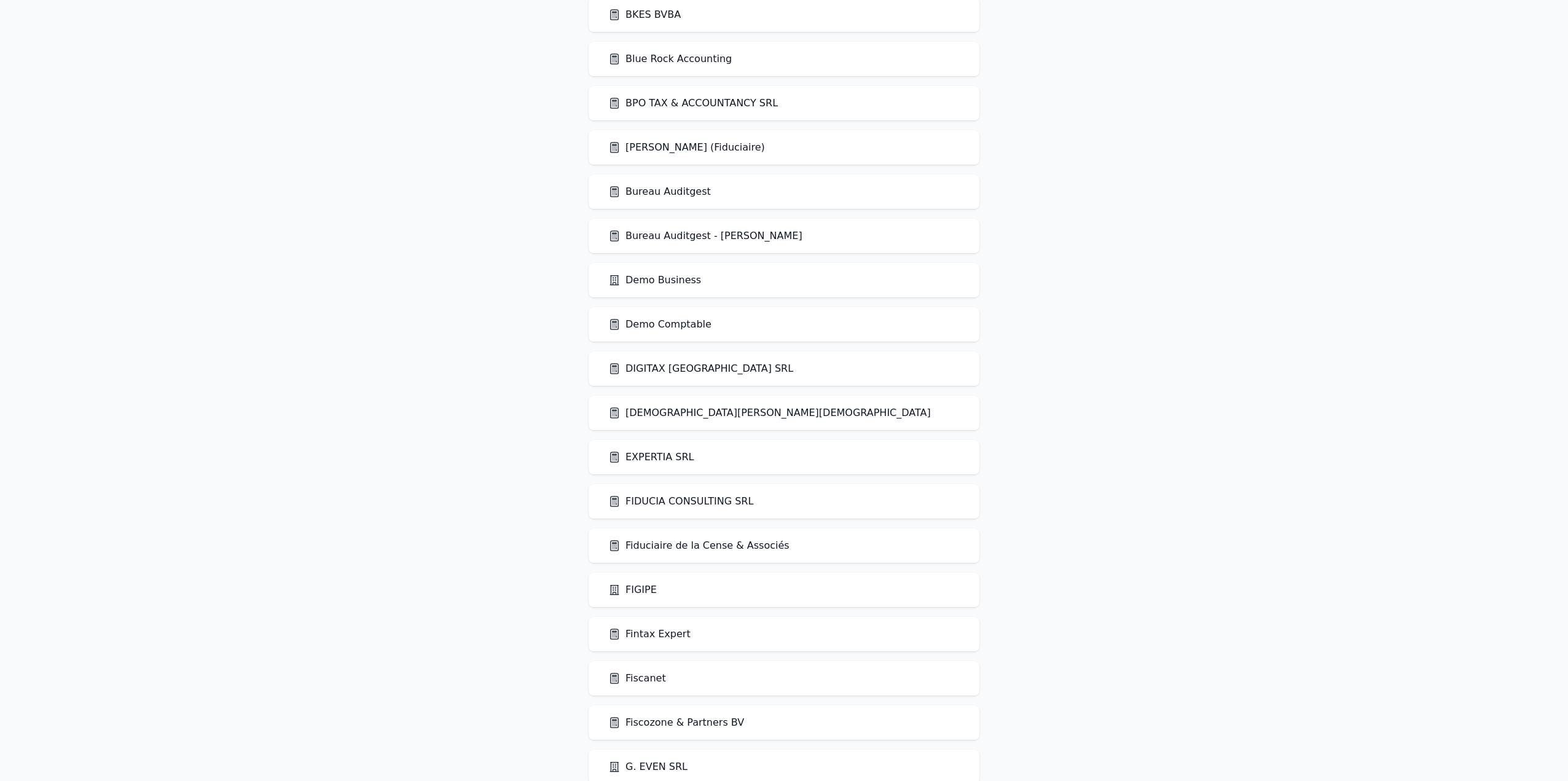
click at [658, 455] on link "EXPERTIA SRL" at bounding box center [652, 458] width 86 height 15
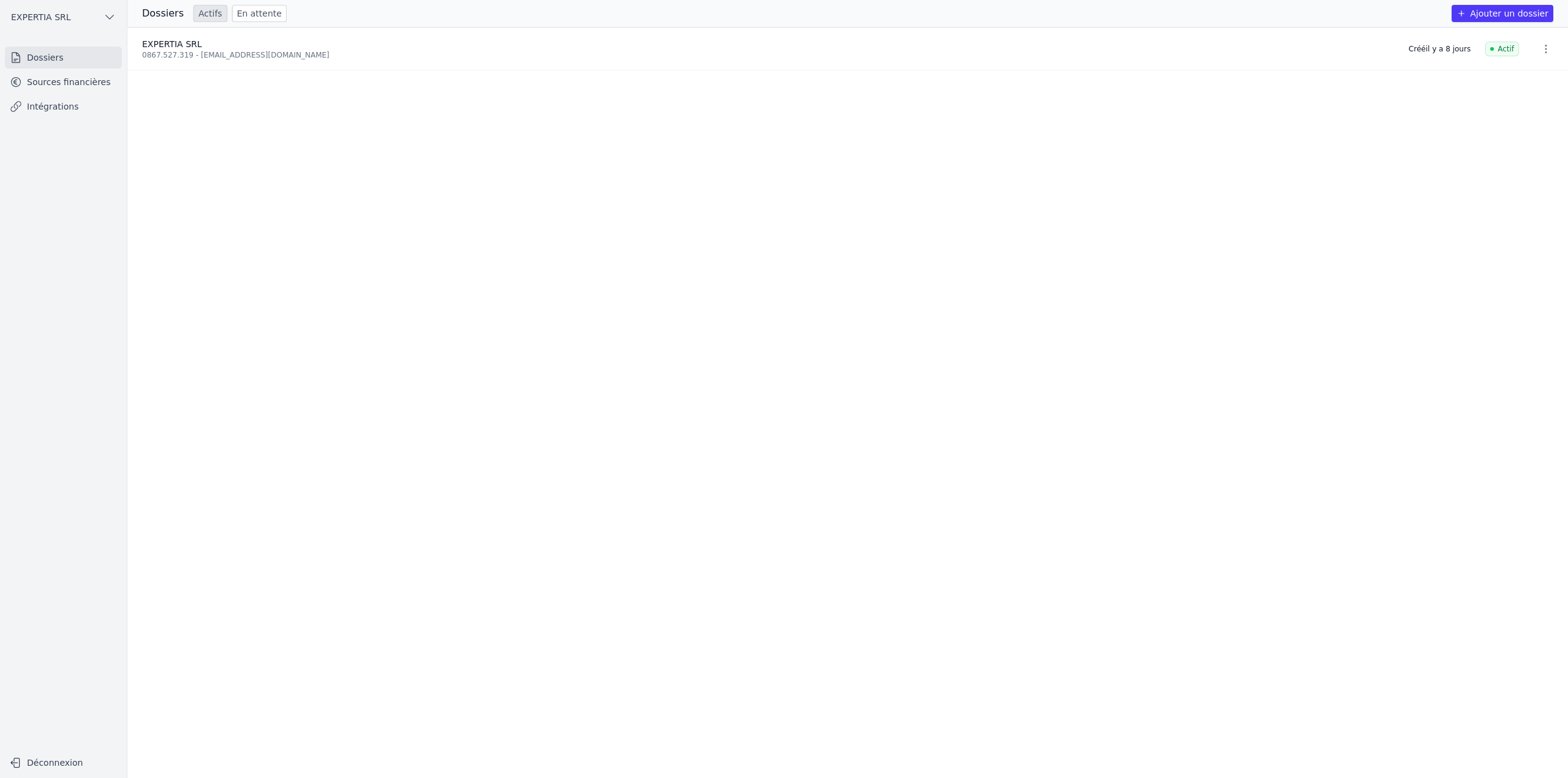
click at [75, 83] on link "Sources financières" at bounding box center [63, 81] width 117 height 22
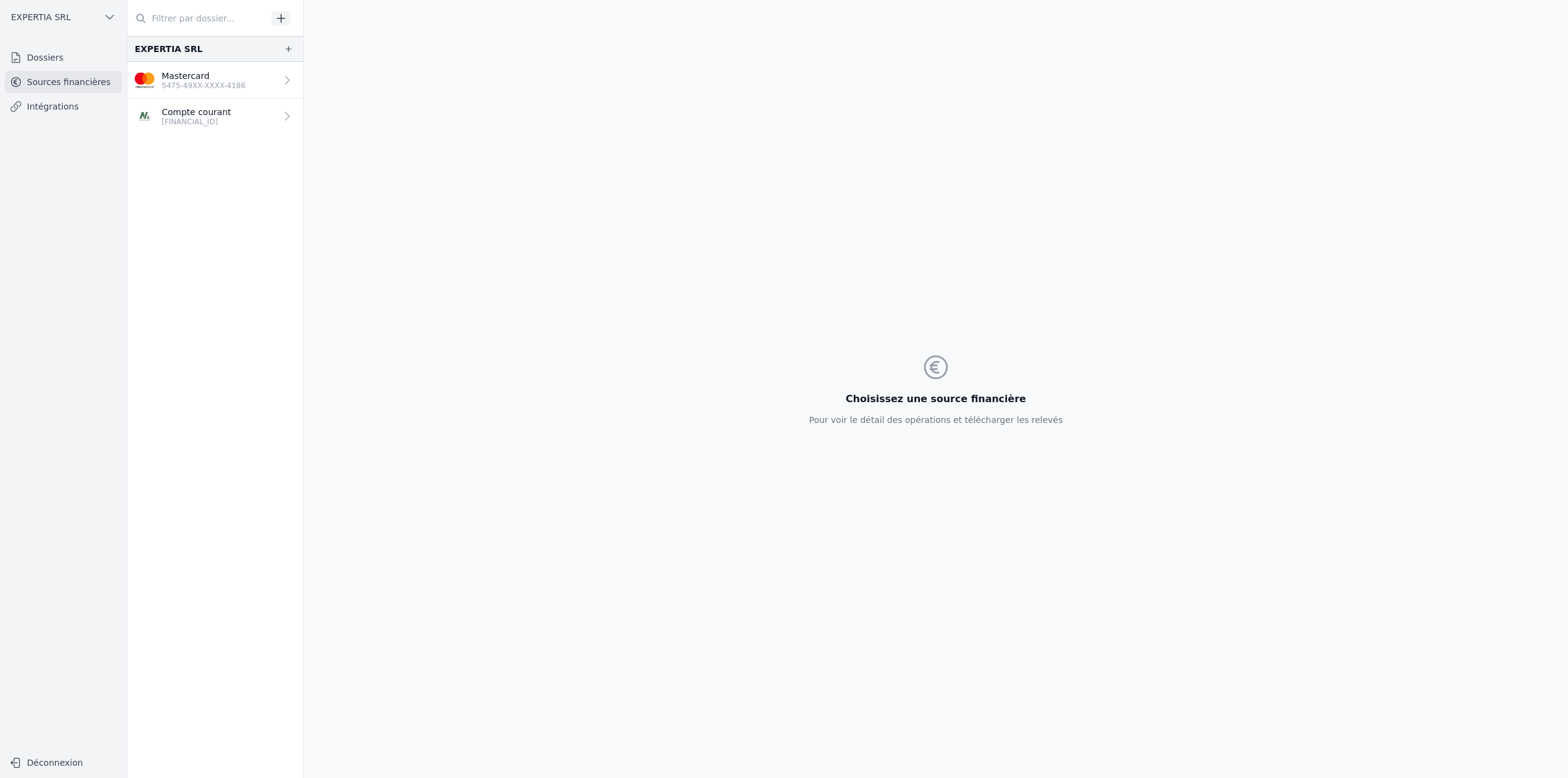
click at [227, 113] on p "Compte courant" at bounding box center [196, 112] width 69 height 12
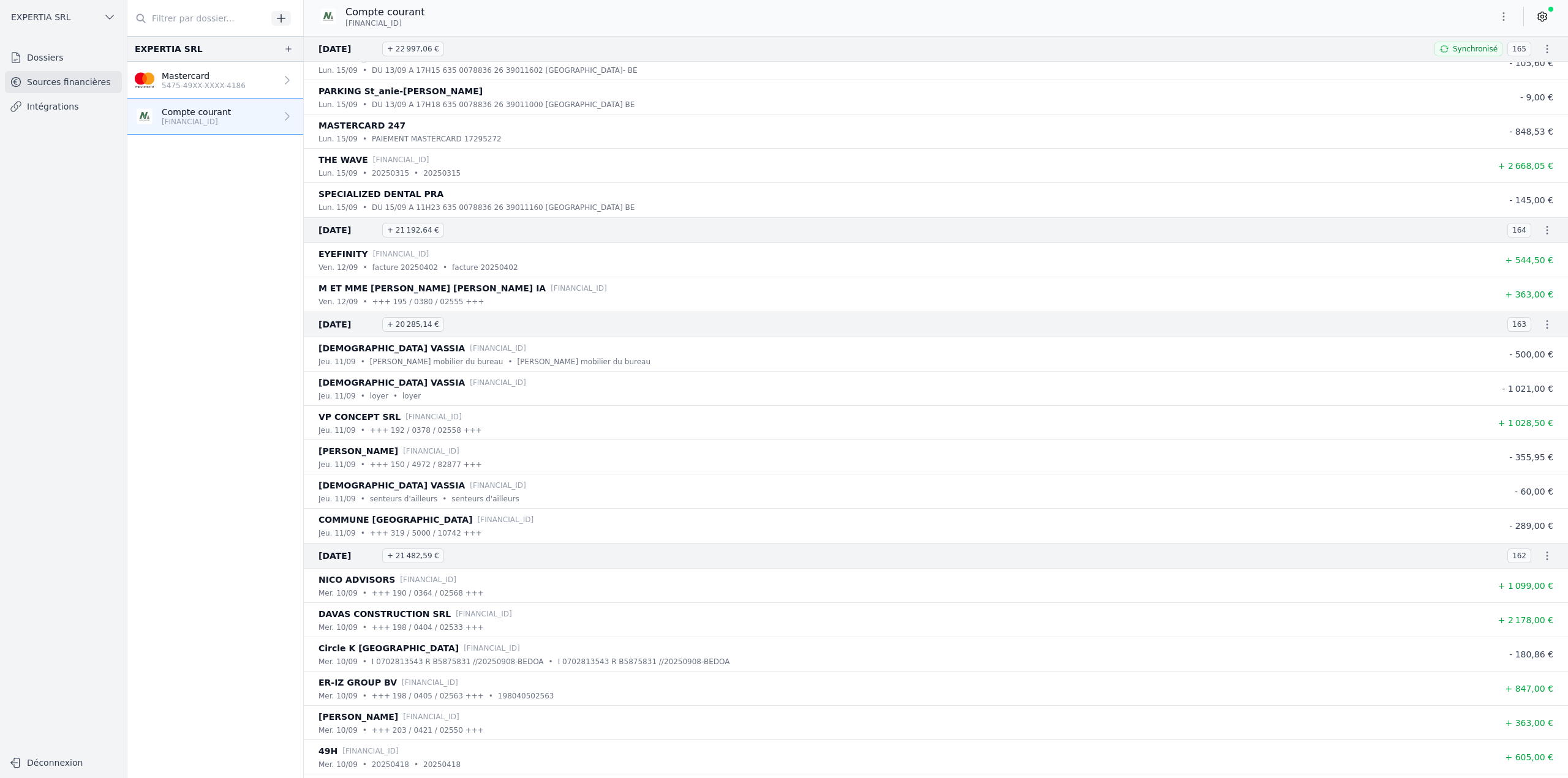
scroll to position [612, 0]
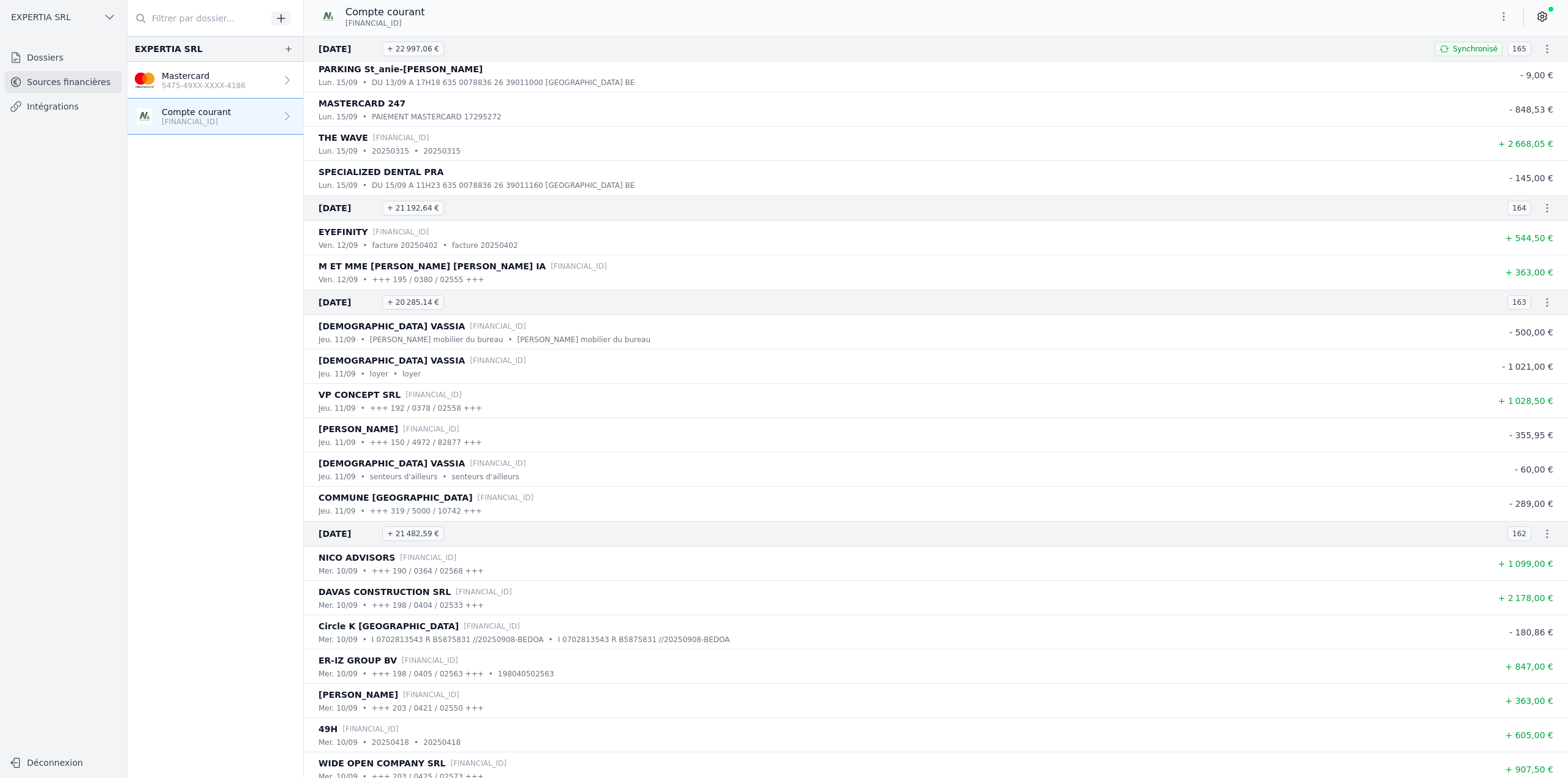
click at [1544, 302] on icon "button" at bounding box center [1547, 302] width 12 height 12
click at [1513, 324] on link "Télécharger les CODA" at bounding box center [1506, 324] width 112 height 22
